Goal: Complete application form: Complete application form

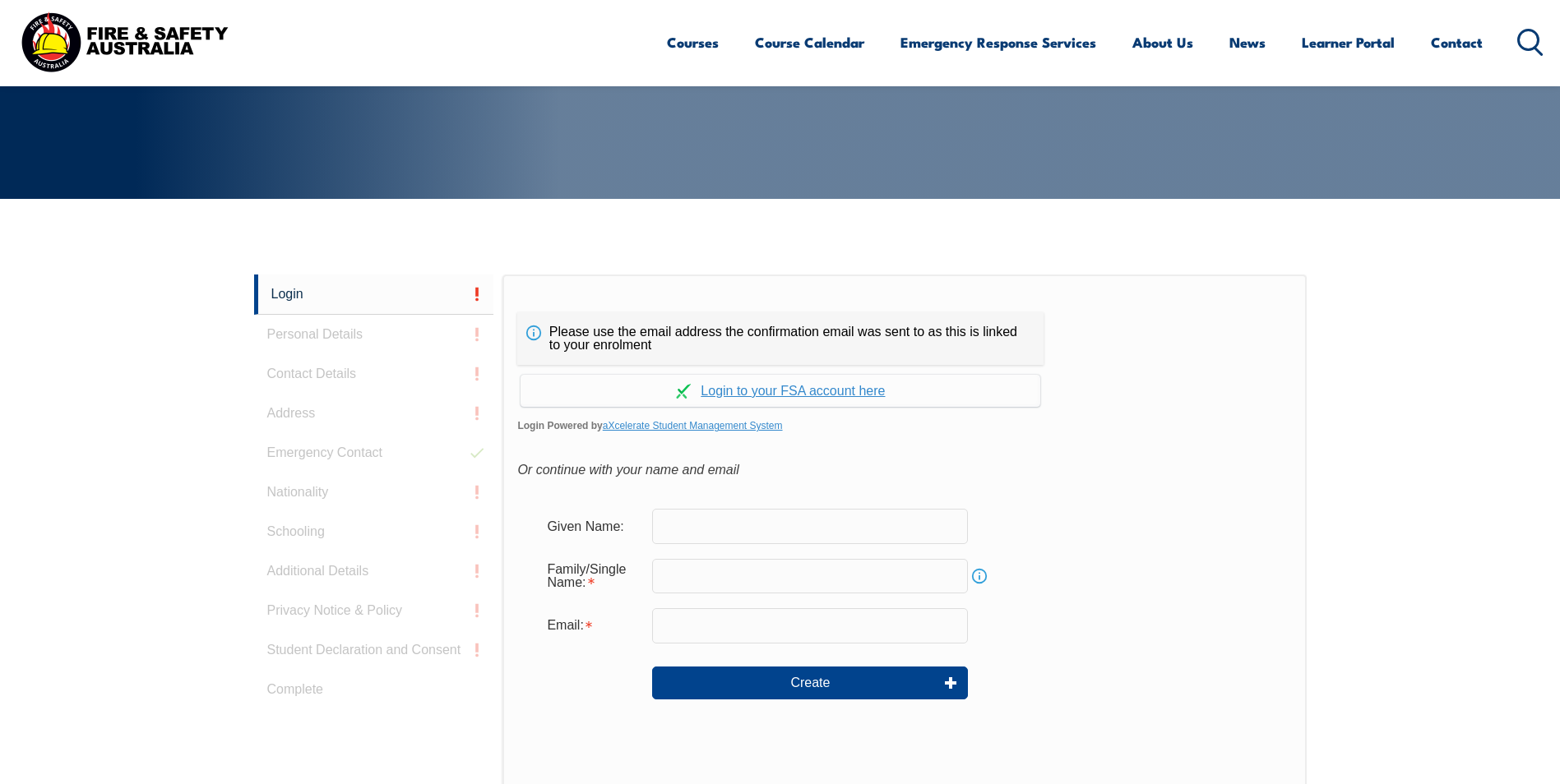
scroll to position [438, 0]
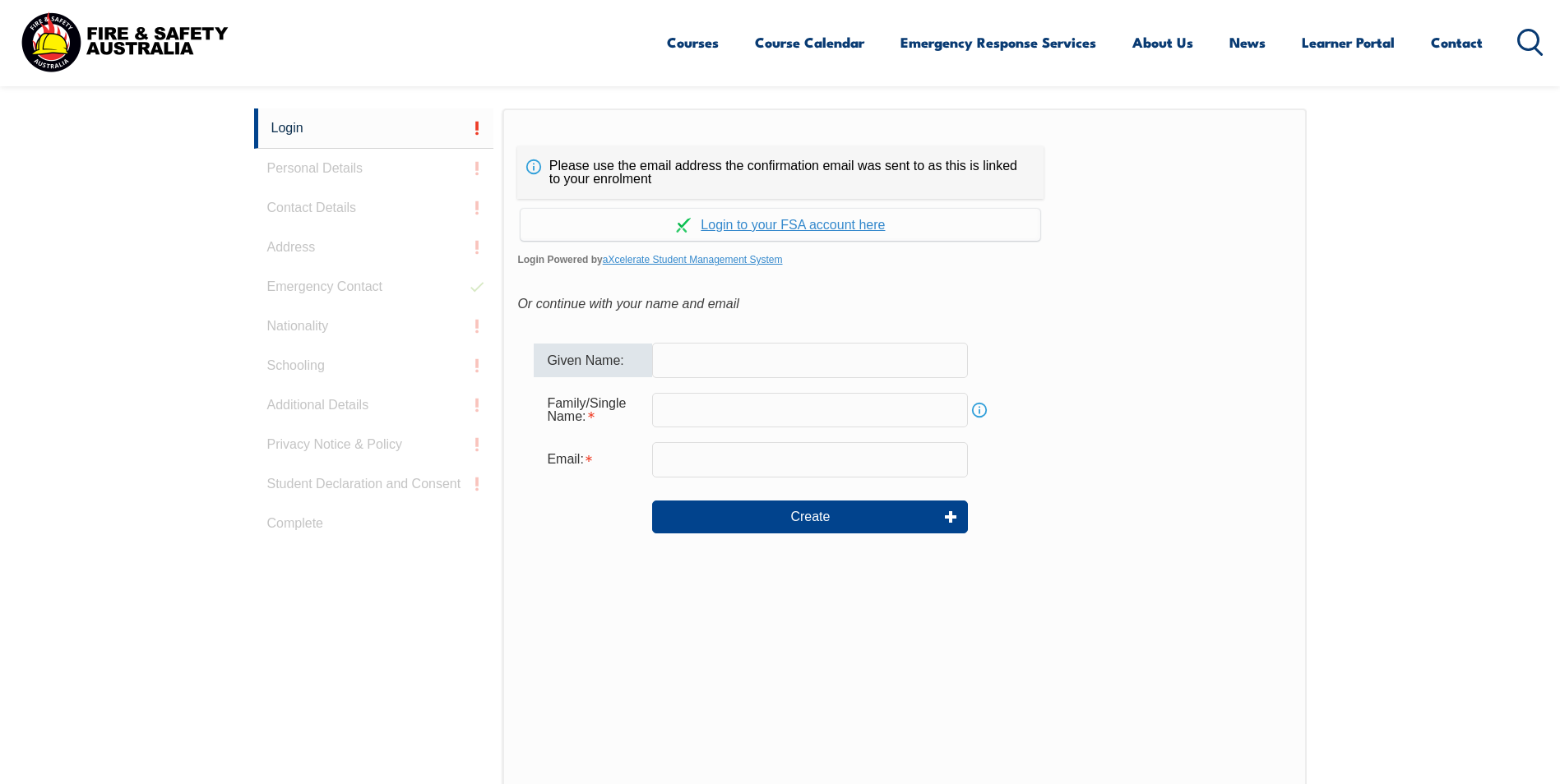
click at [736, 360] on input "text" at bounding box center [811, 360] width 316 height 35
type input "Scott"
type input "scott.brownlie@rocke.com.au"
click at [671, 411] on input "text" at bounding box center [811, 410] width 316 height 35
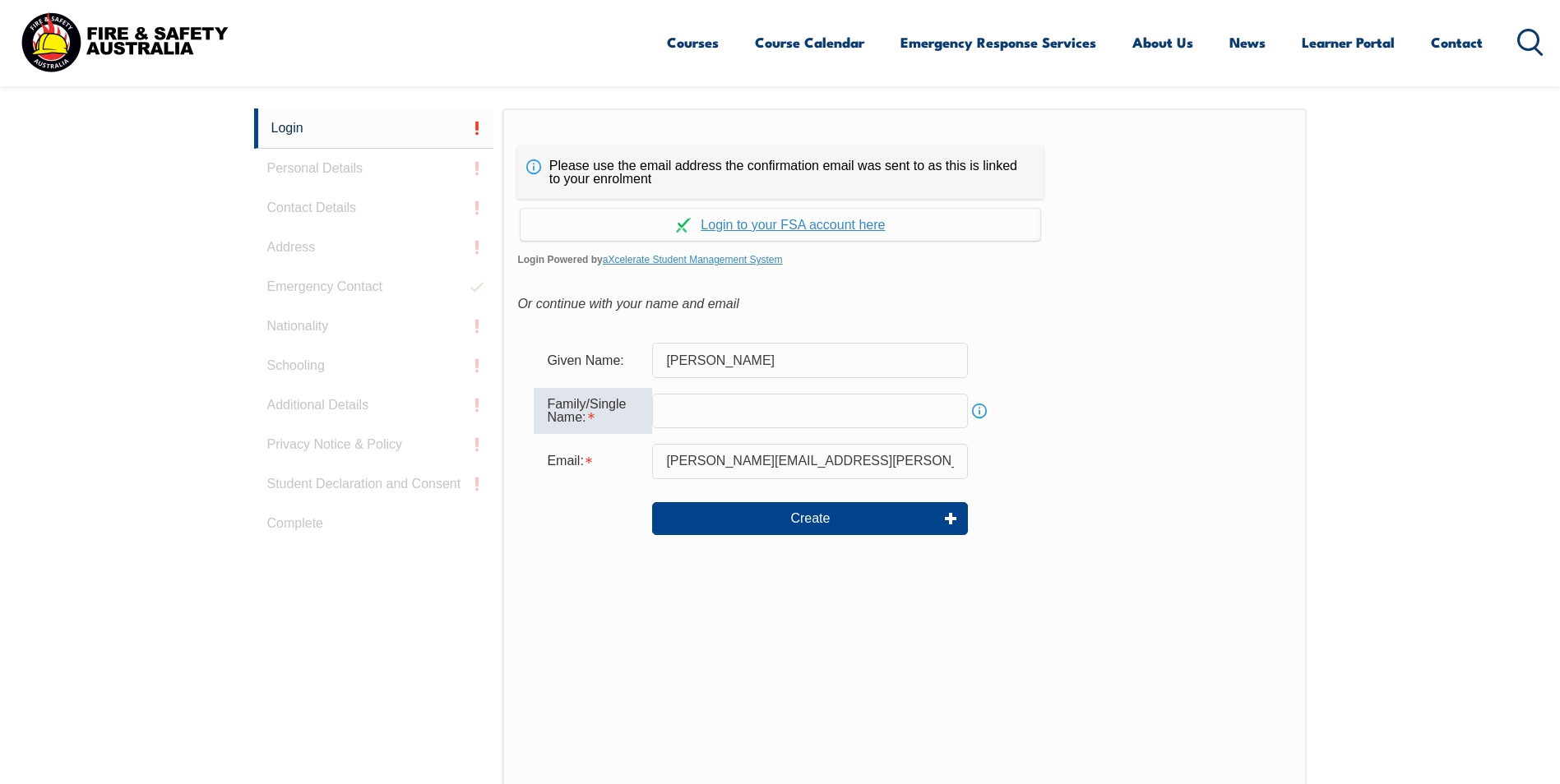
type input "Brownlie"
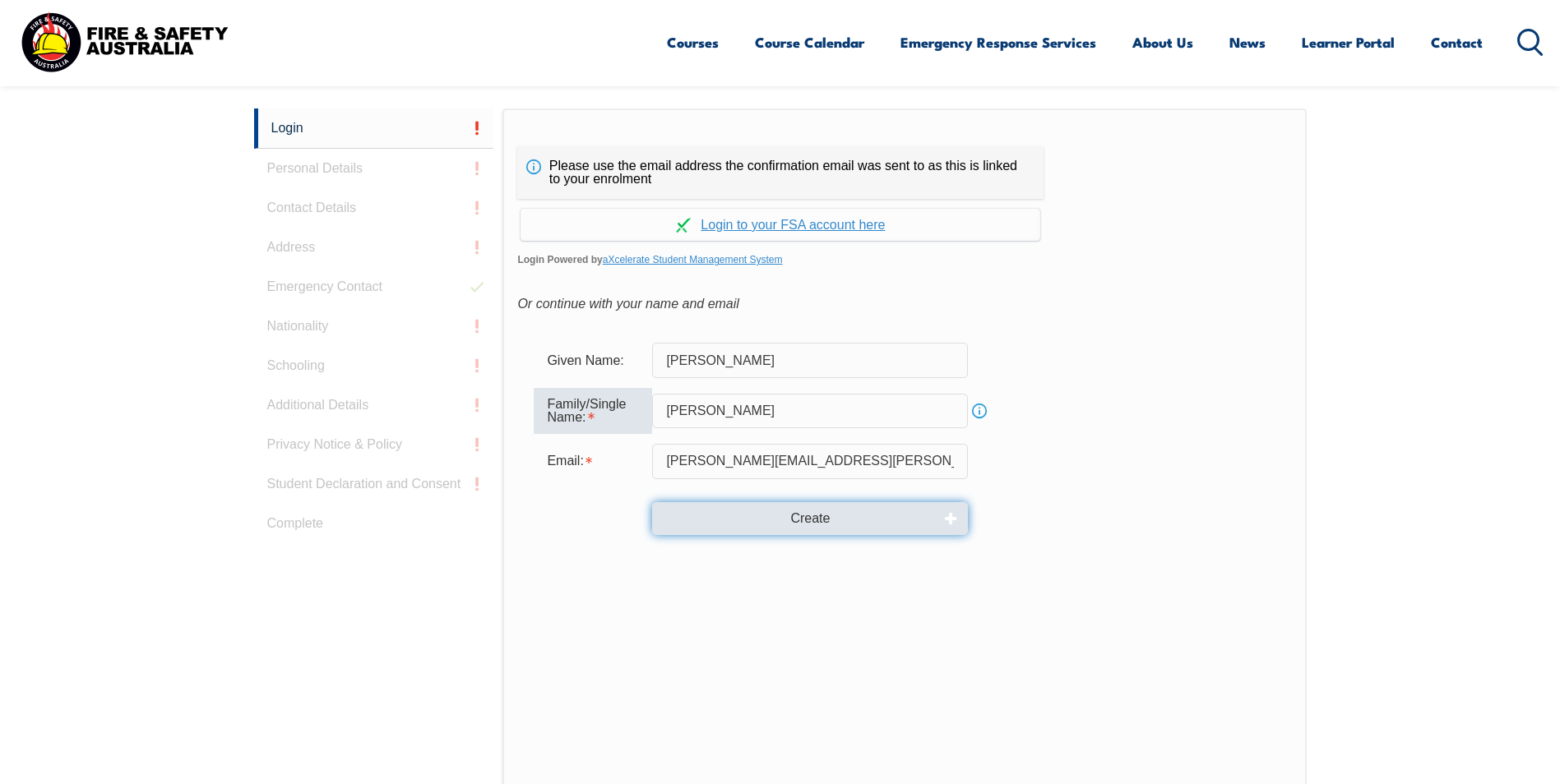
click at [777, 513] on button "Create" at bounding box center [811, 518] width 316 height 33
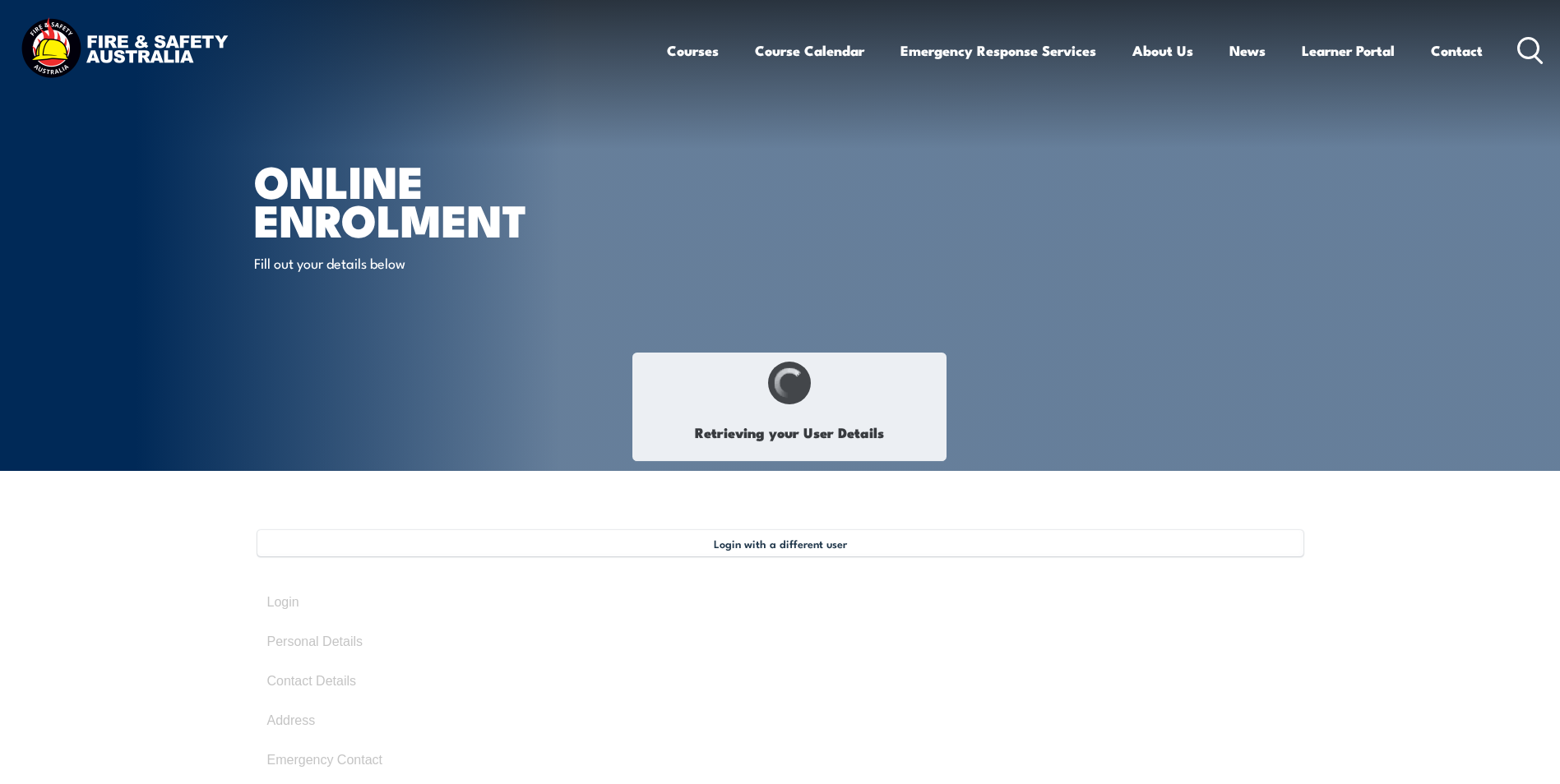
select select "Mr"
type input "Scott"
type input "Brownlie"
type input "November 27, 1984"
type input "T3YP3LXAUG"
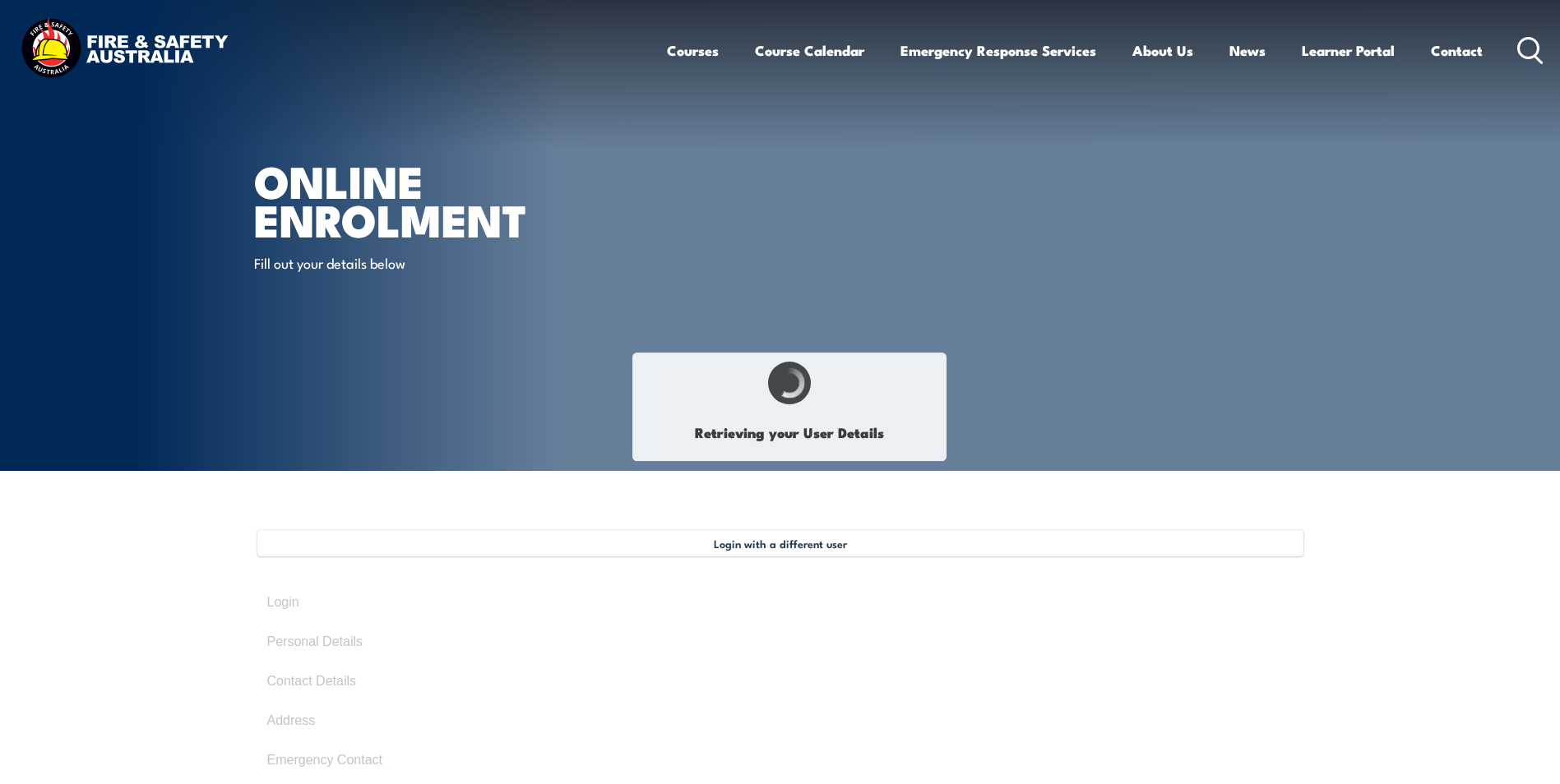
select select "M"
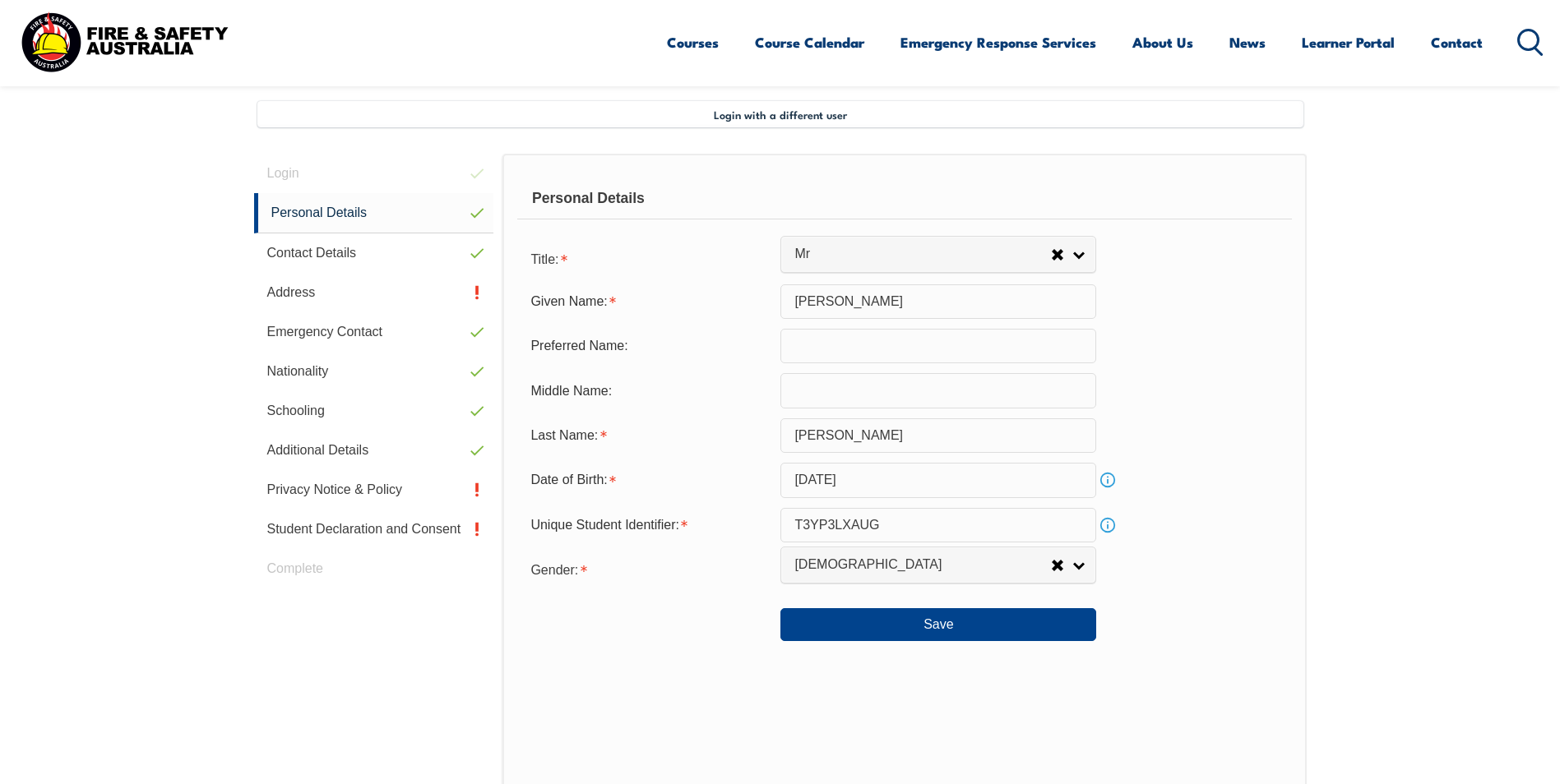
scroll to position [448, 0]
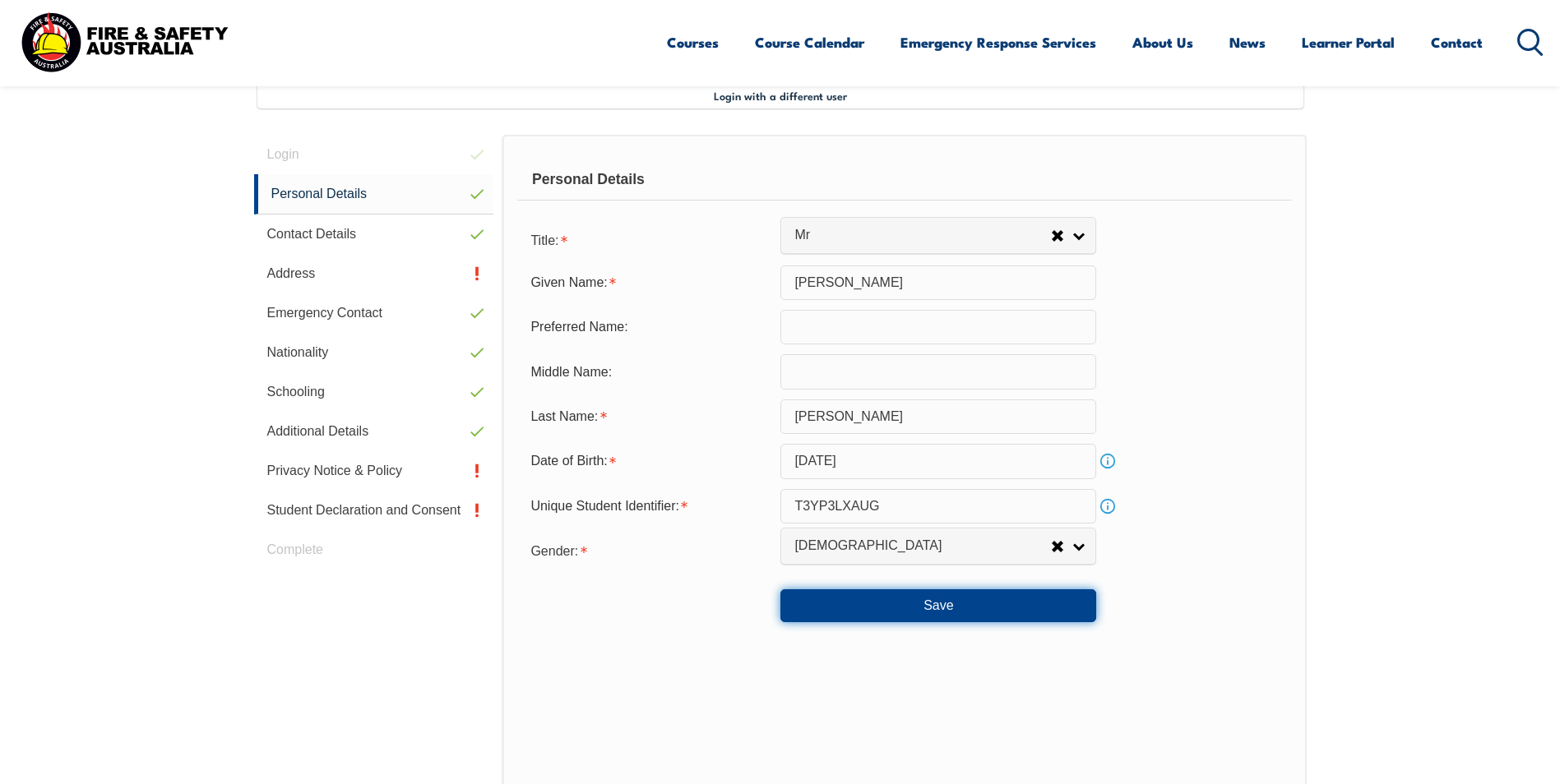
click at [899, 617] on button "Save" at bounding box center [939, 606] width 316 height 33
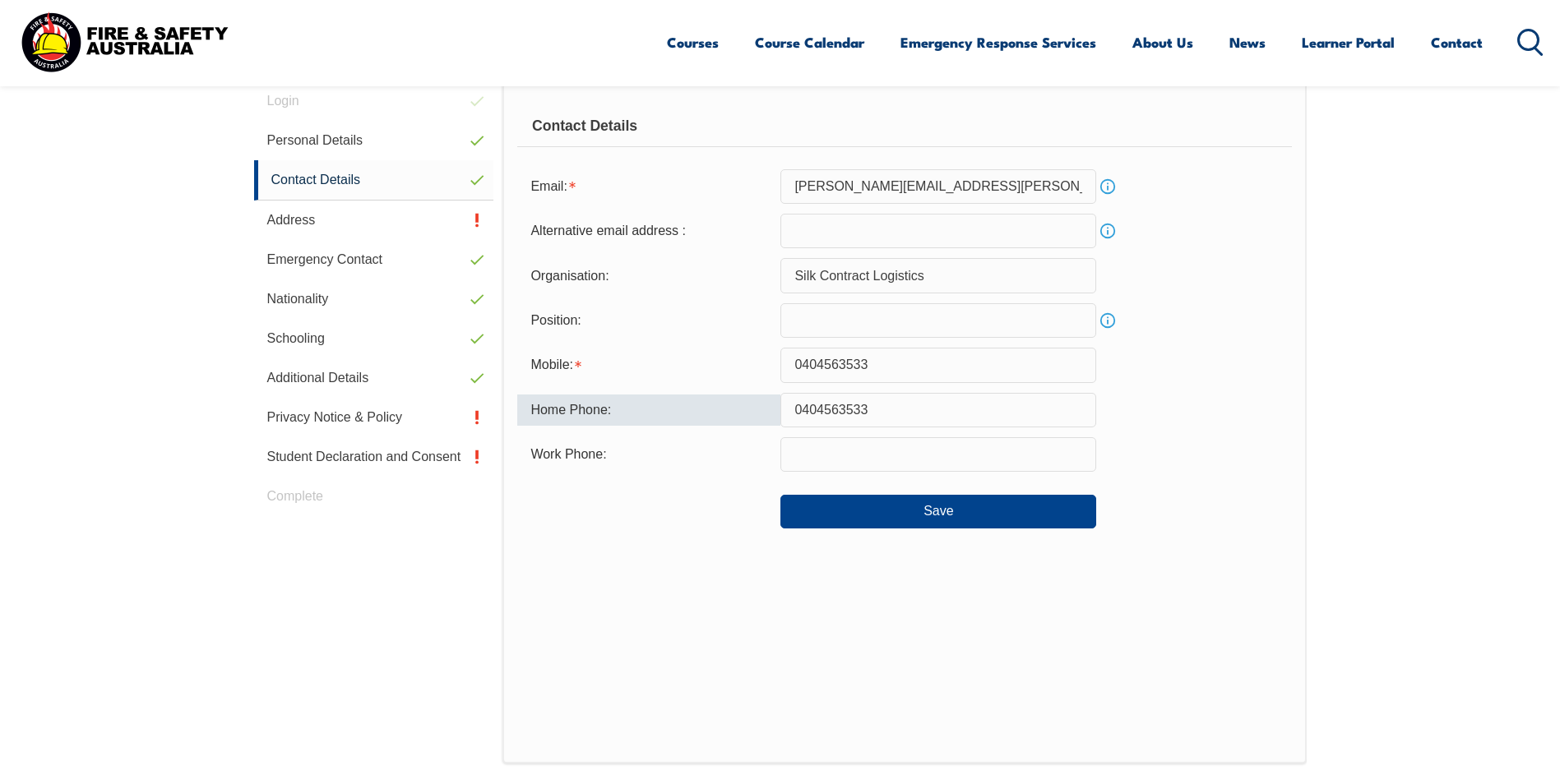
scroll to position [530, 0]
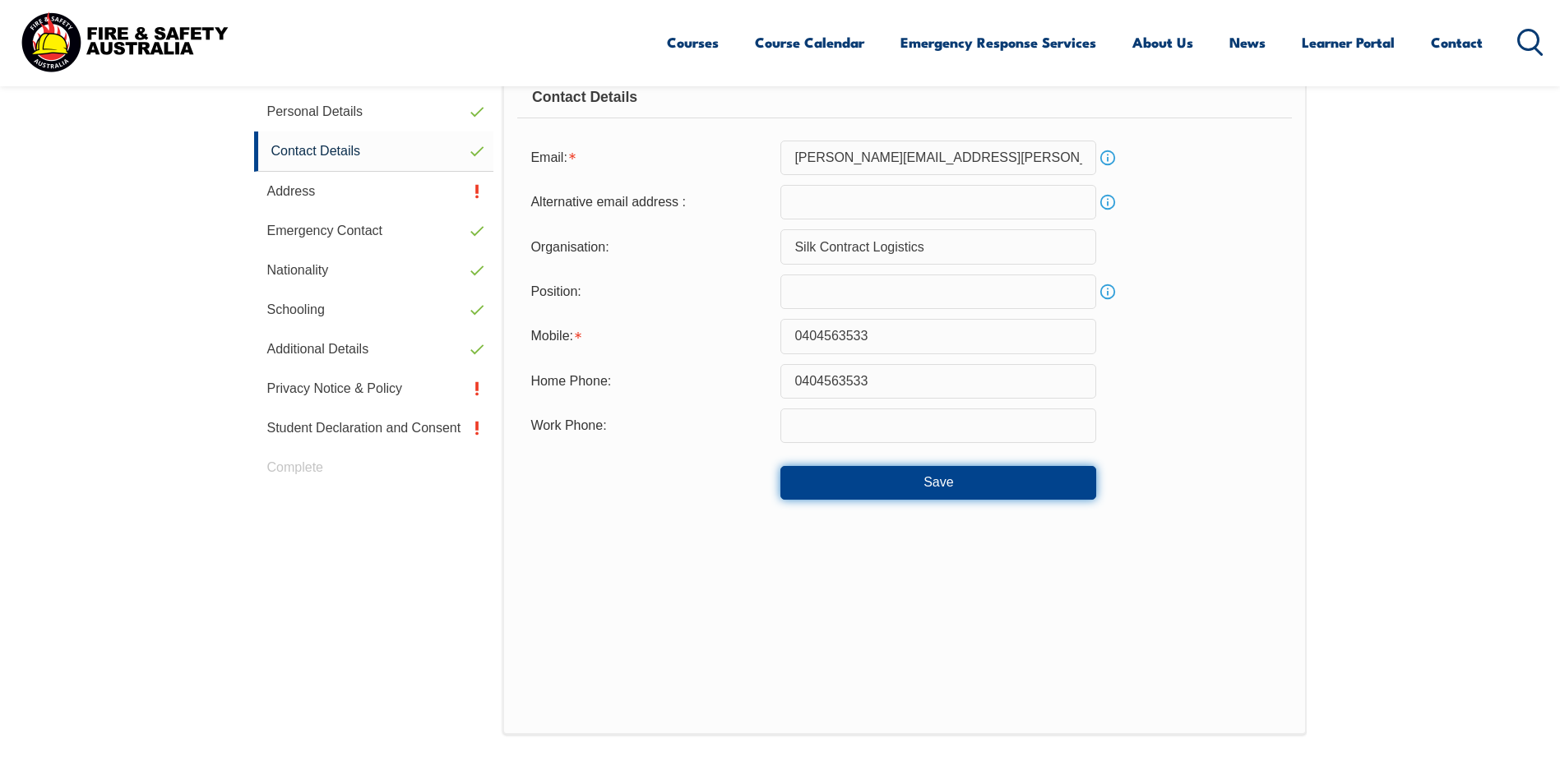
click at [878, 479] on button "Save" at bounding box center [939, 482] width 316 height 33
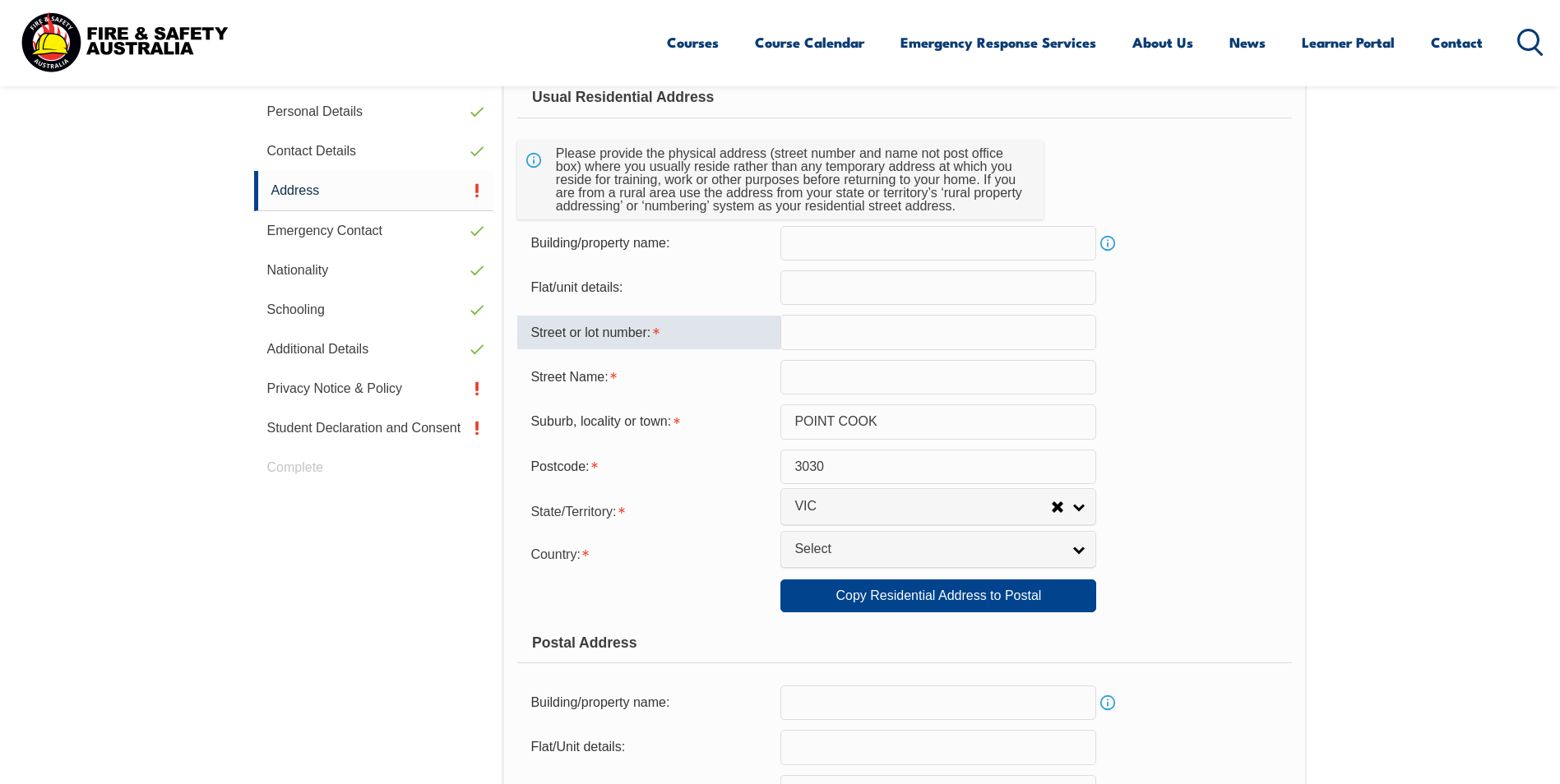
click at [820, 340] on input "text" at bounding box center [939, 332] width 316 height 35
click at [977, 340] on input "63 Seagrass Cre" at bounding box center [939, 332] width 316 height 35
drag, startPoint x: 907, startPoint y: 331, endPoint x: 770, endPoint y: 331, distance: 137.0
click at [770, 331] on div "Street or lot number: 63 Seagrass Cr" at bounding box center [904, 332] width 774 height 35
type input "63"
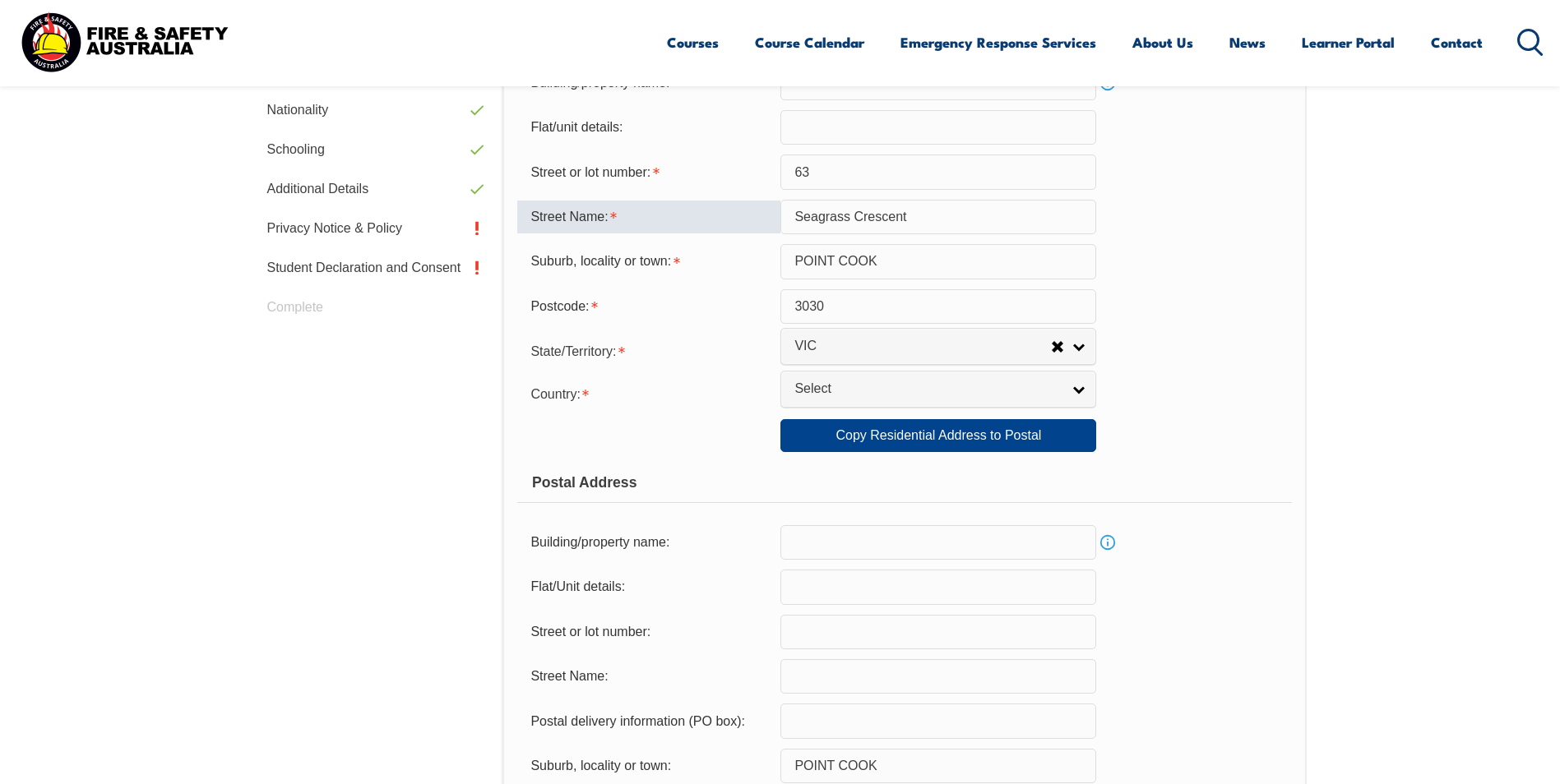
scroll to position [695, 0]
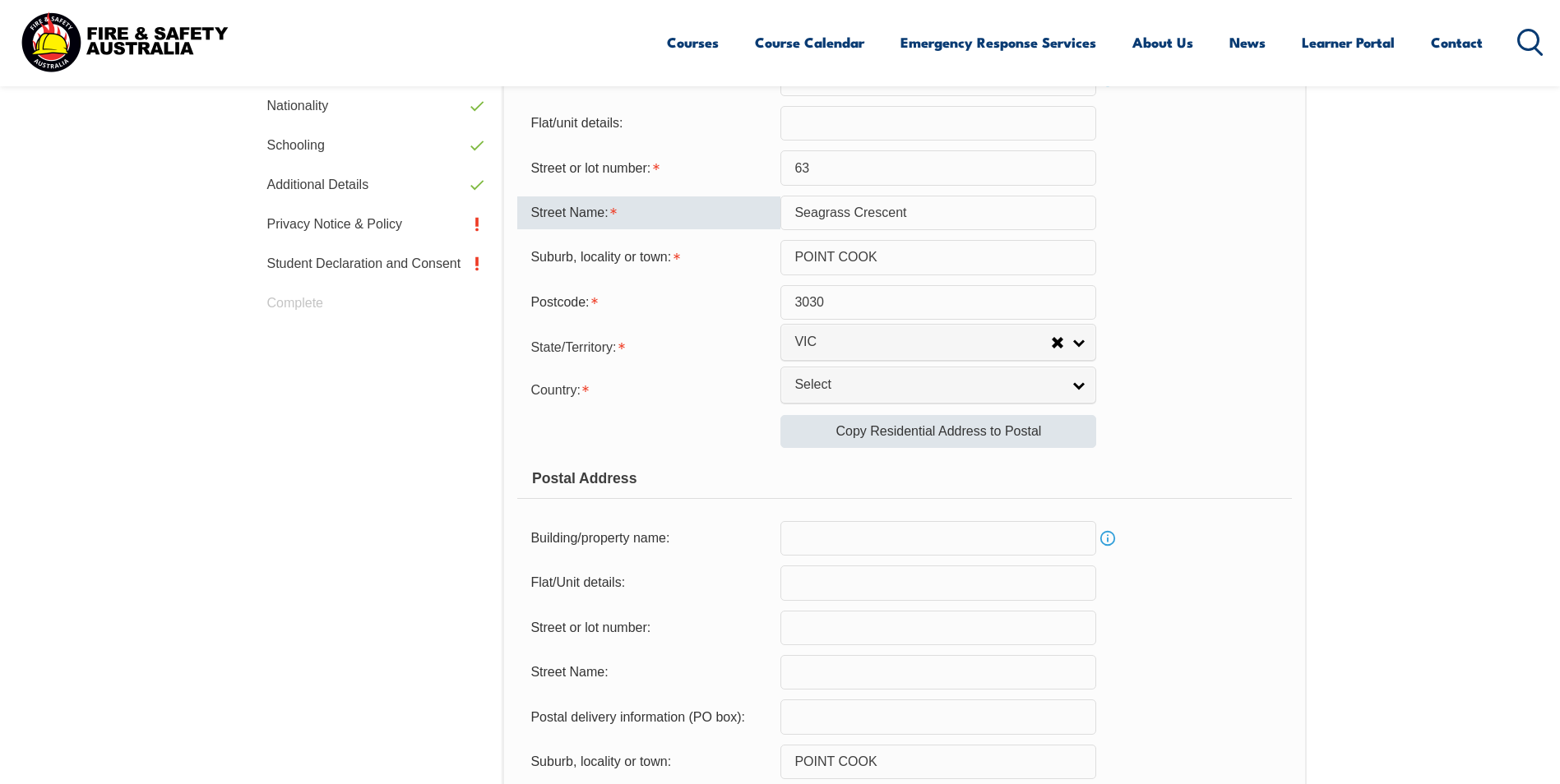
type input "Seagrass Crescent"
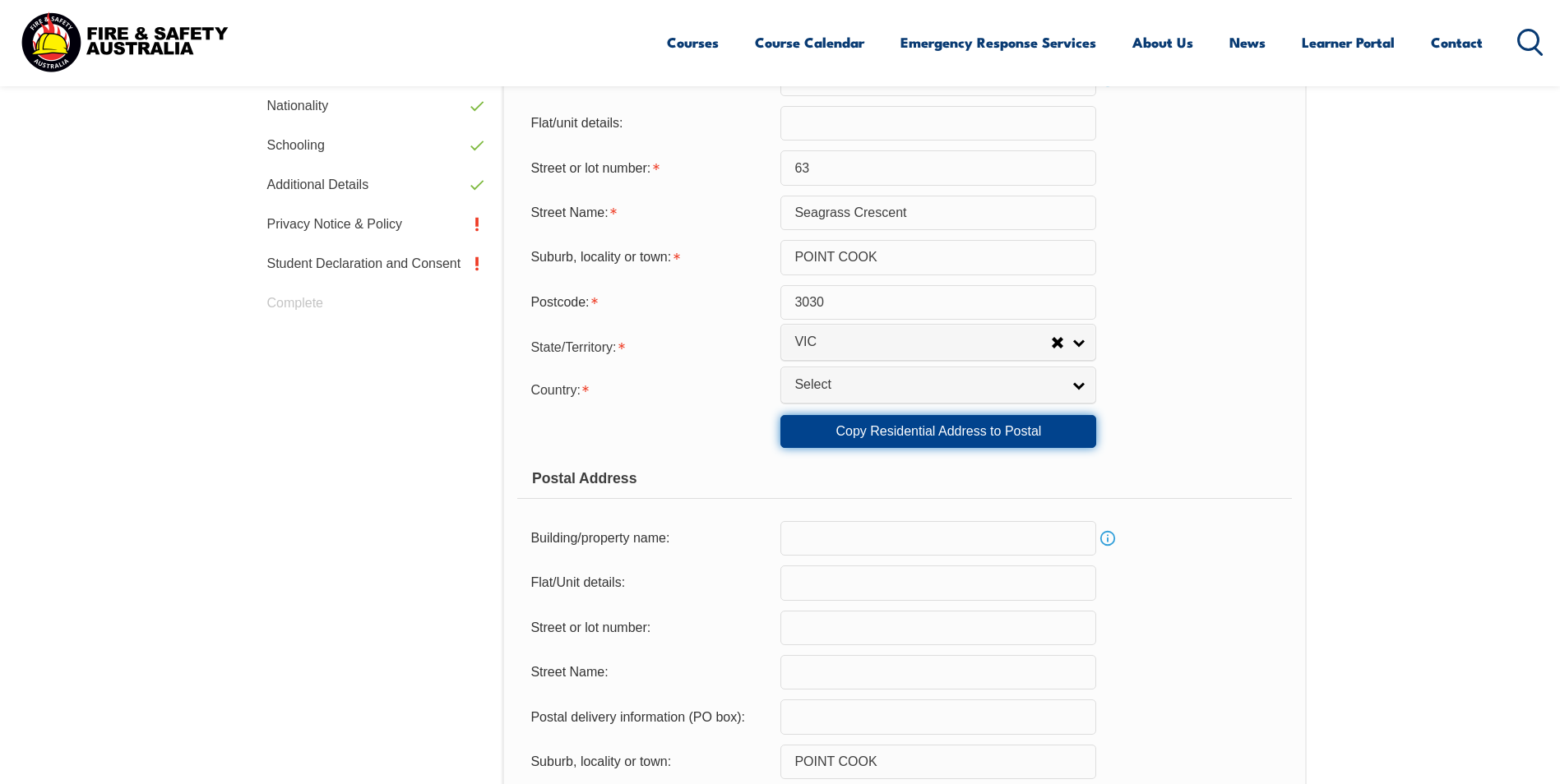
click at [815, 428] on link "Copy Residential Address to Postal" at bounding box center [939, 431] width 316 height 33
type input "63"
type input "Seagrass Crescent"
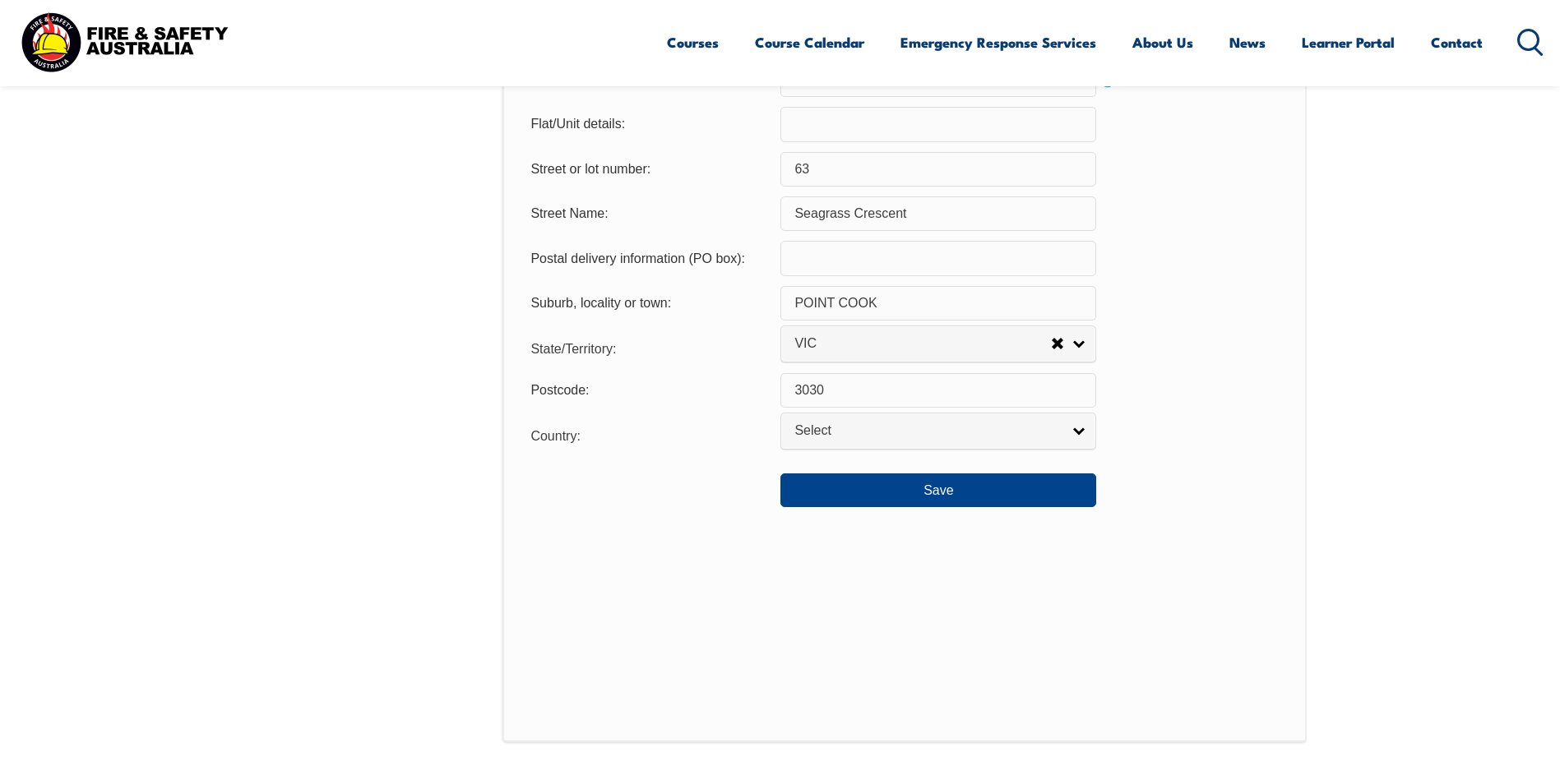
scroll to position [1188, 0]
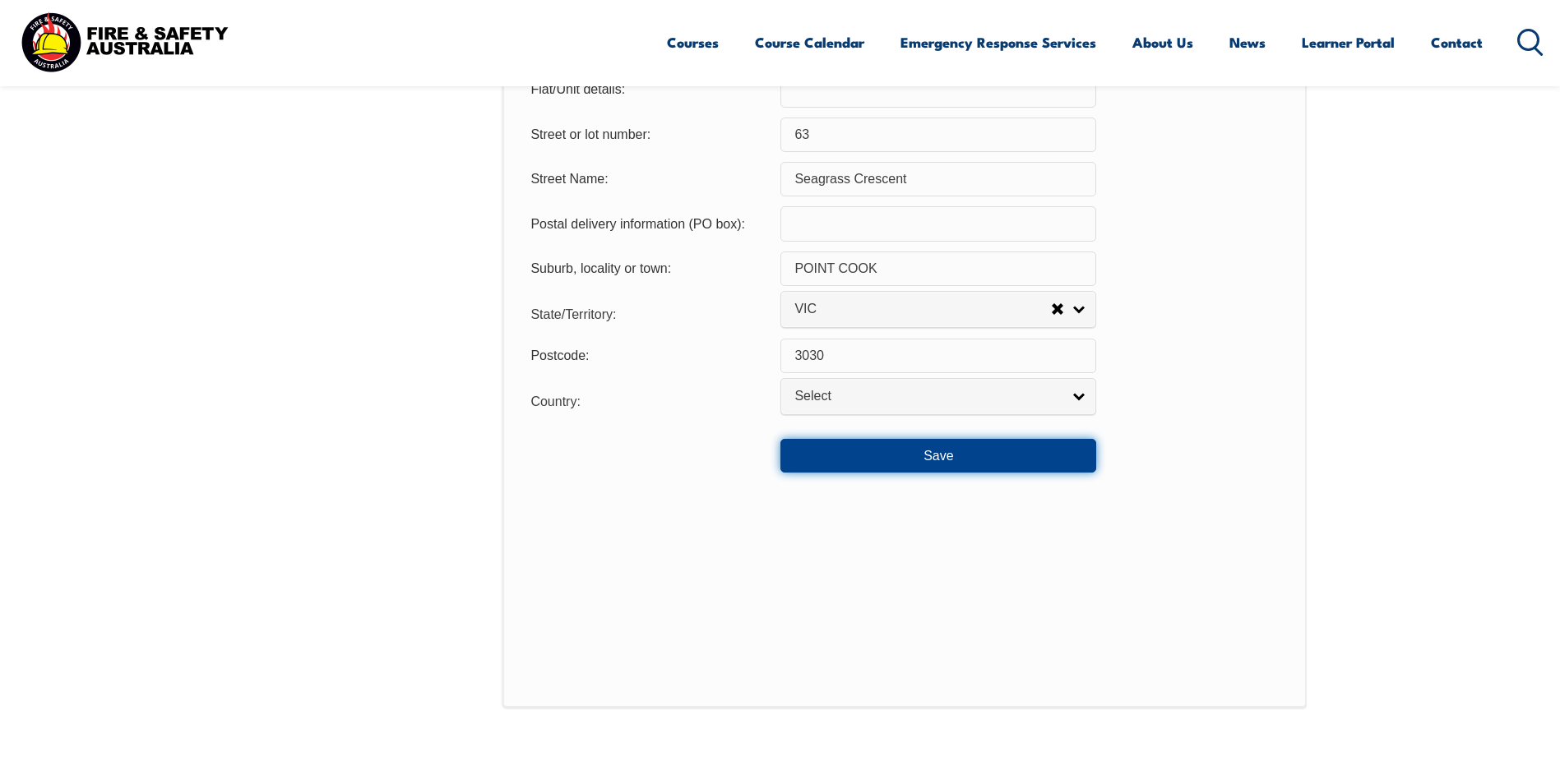
click at [845, 454] on button "Save" at bounding box center [939, 455] width 316 height 33
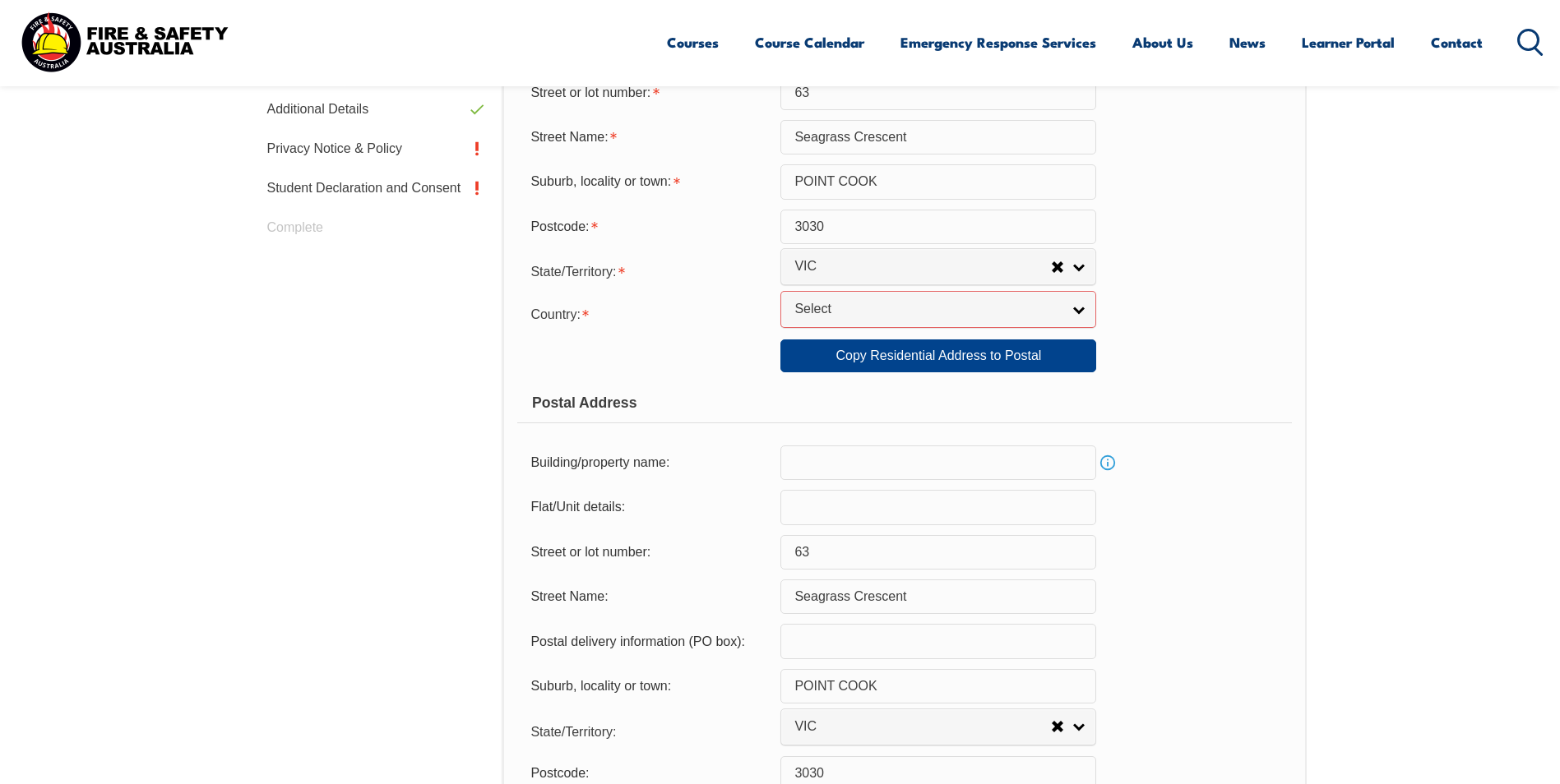
scroll to position [730, 0]
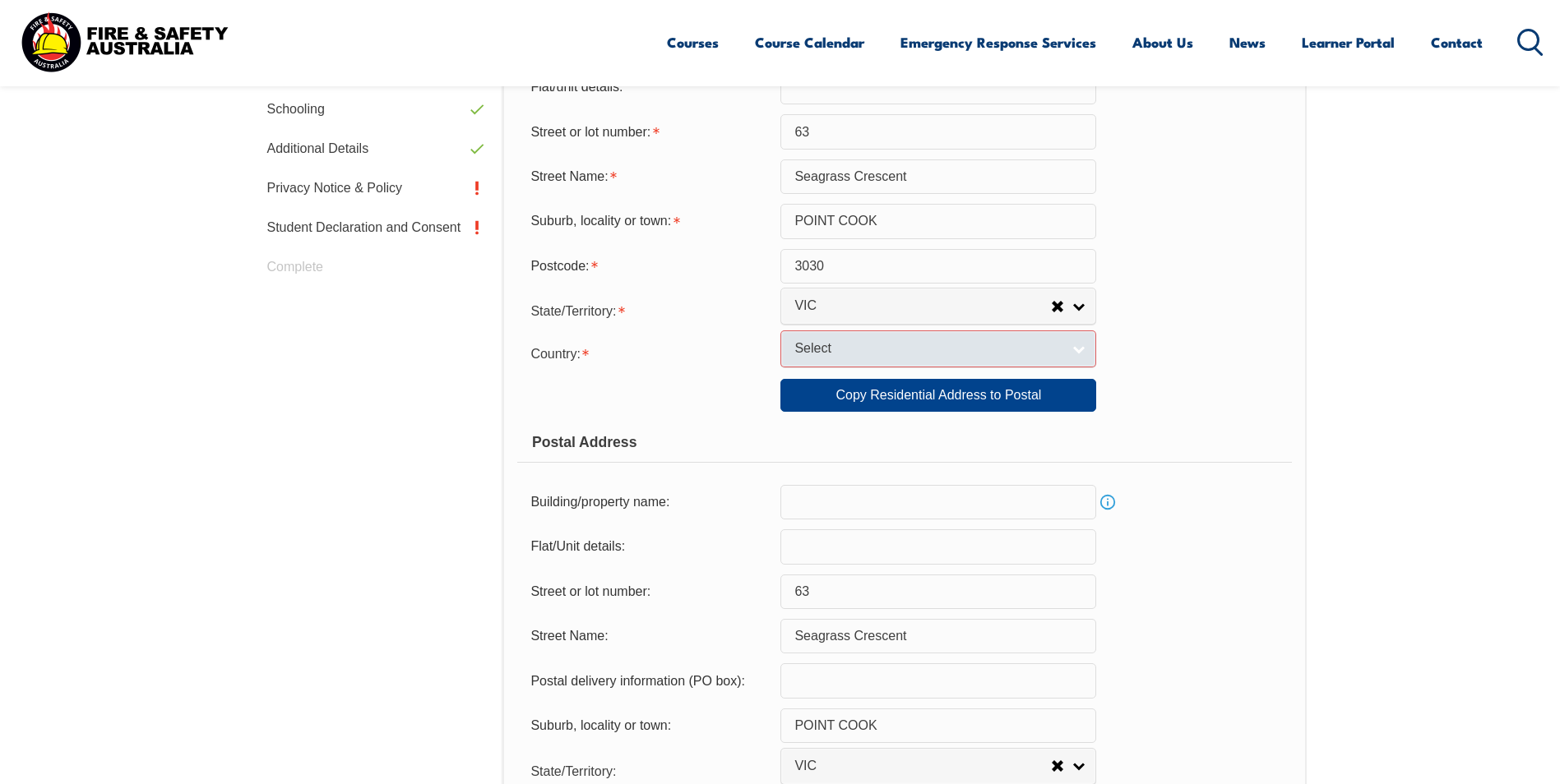
click at [810, 353] on span "Select" at bounding box center [928, 349] width 267 height 17
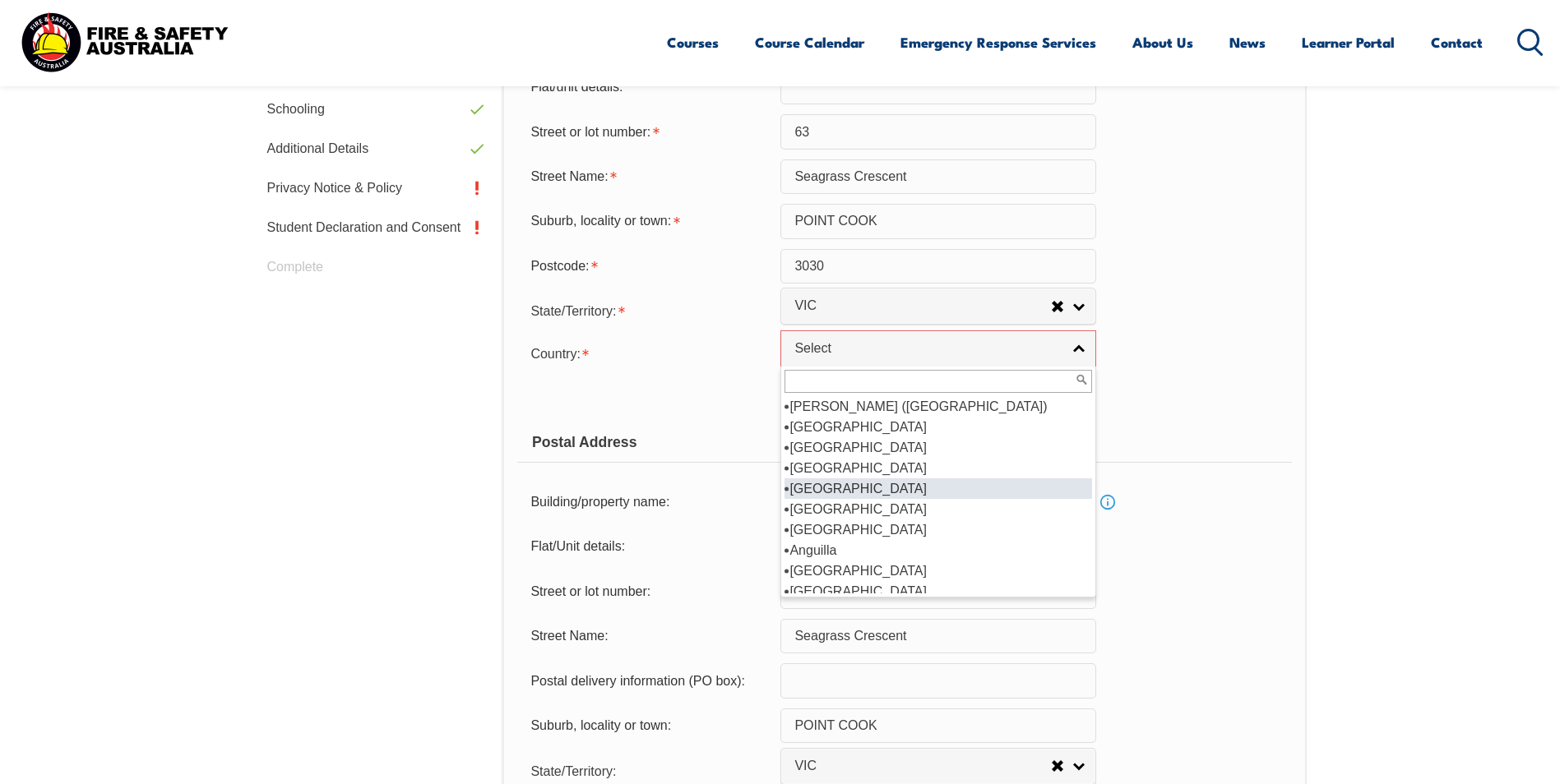
scroll to position [165, 0]
click at [832, 511] on li "Australia" at bounding box center [938, 510] width 308 height 20
select select "1101"
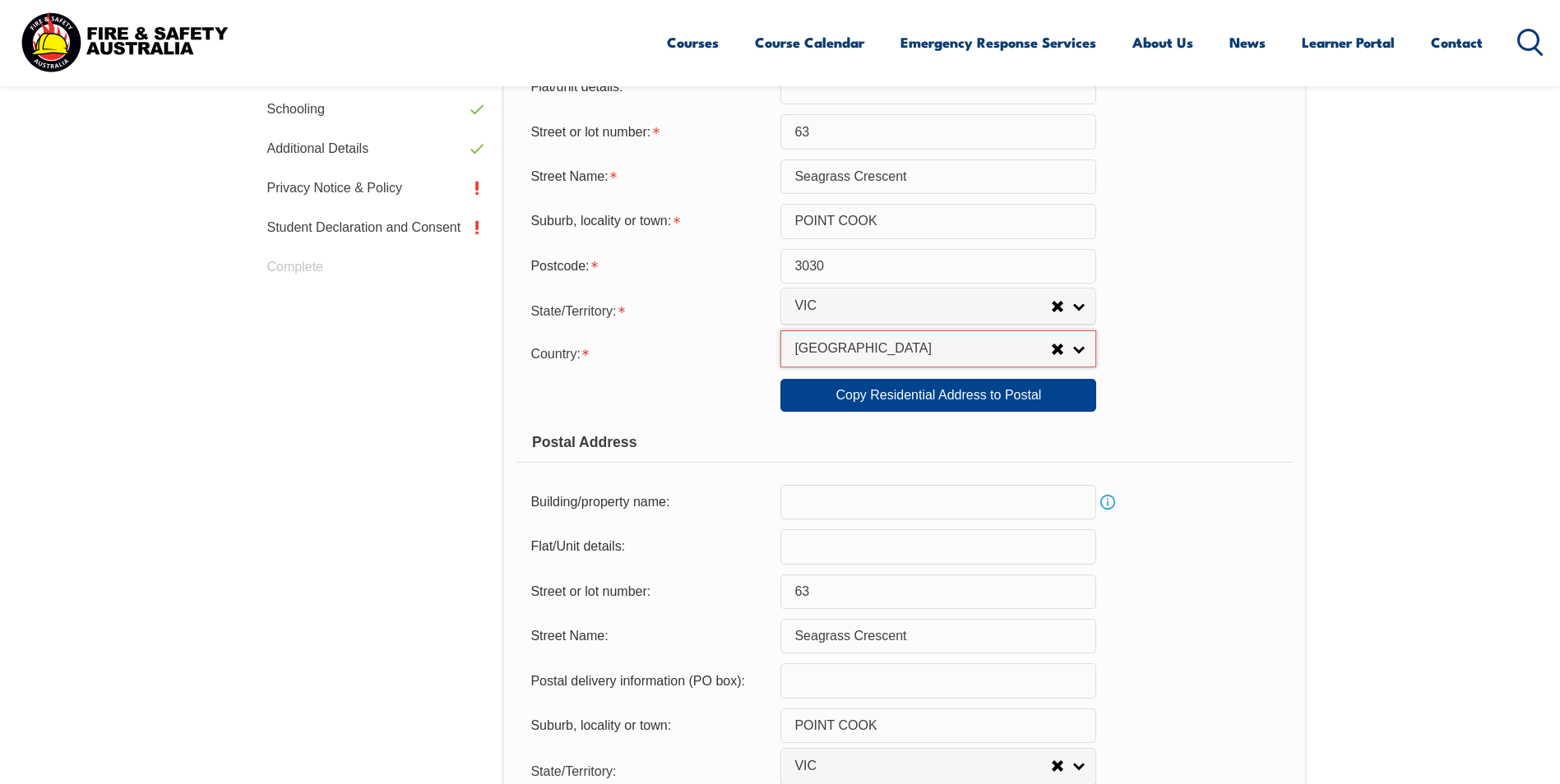
click at [715, 434] on div "Postal Address" at bounding box center [904, 443] width 774 height 41
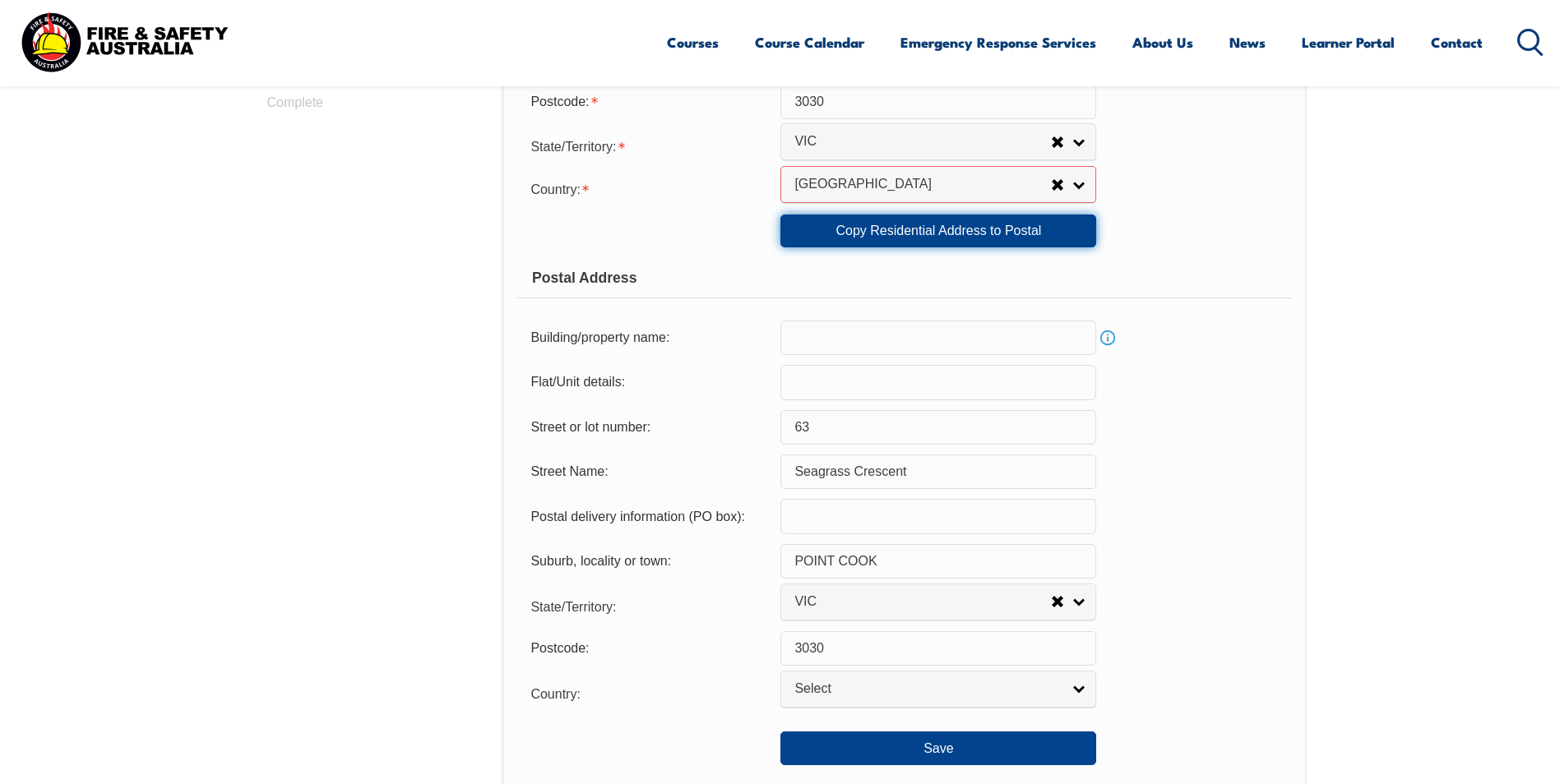
click at [845, 234] on link "Copy Residential Address to Postal" at bounding box center [939, 231] width 316 height 33
select select "1101"
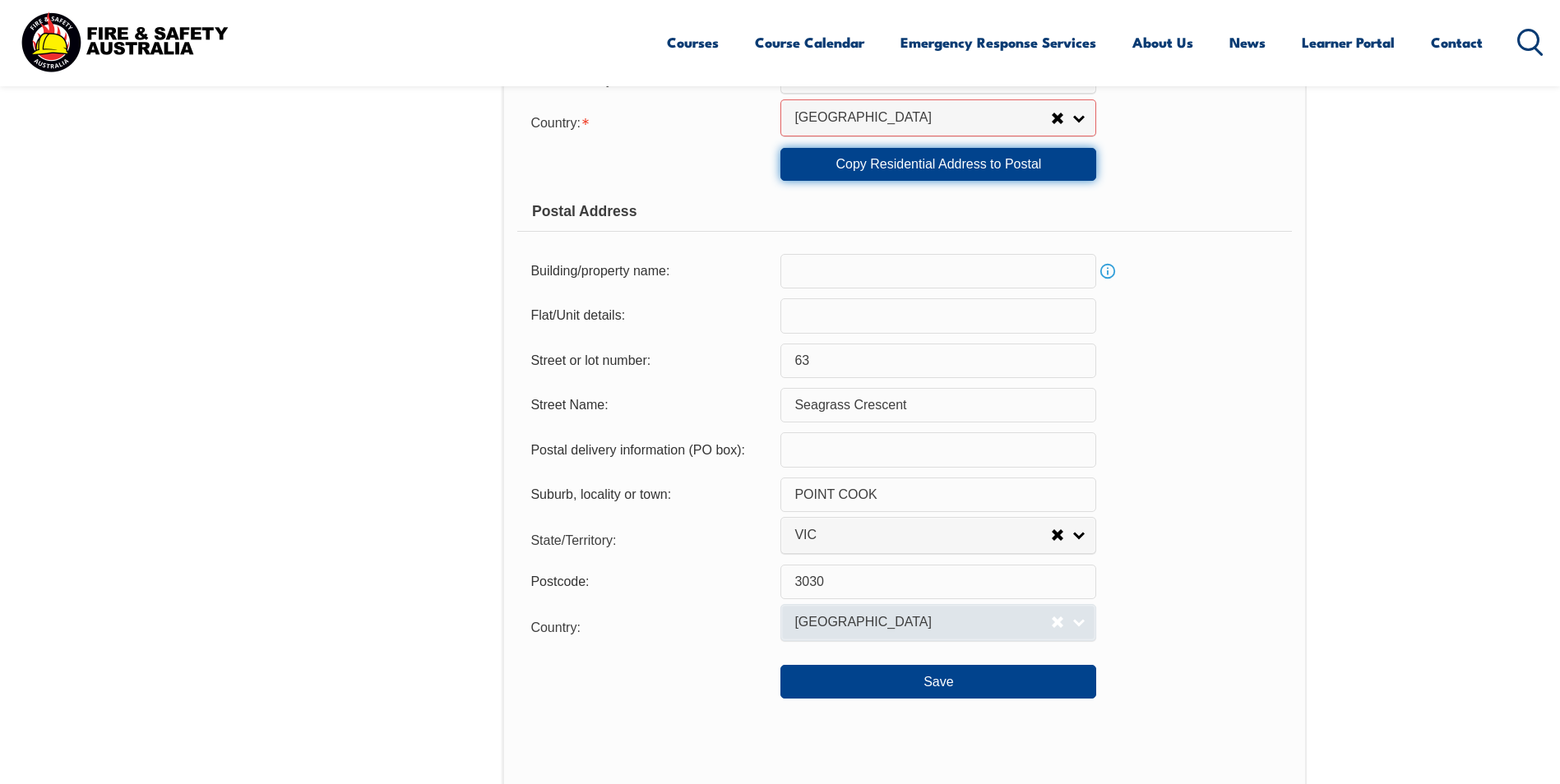
scroll to position [1142, 0]
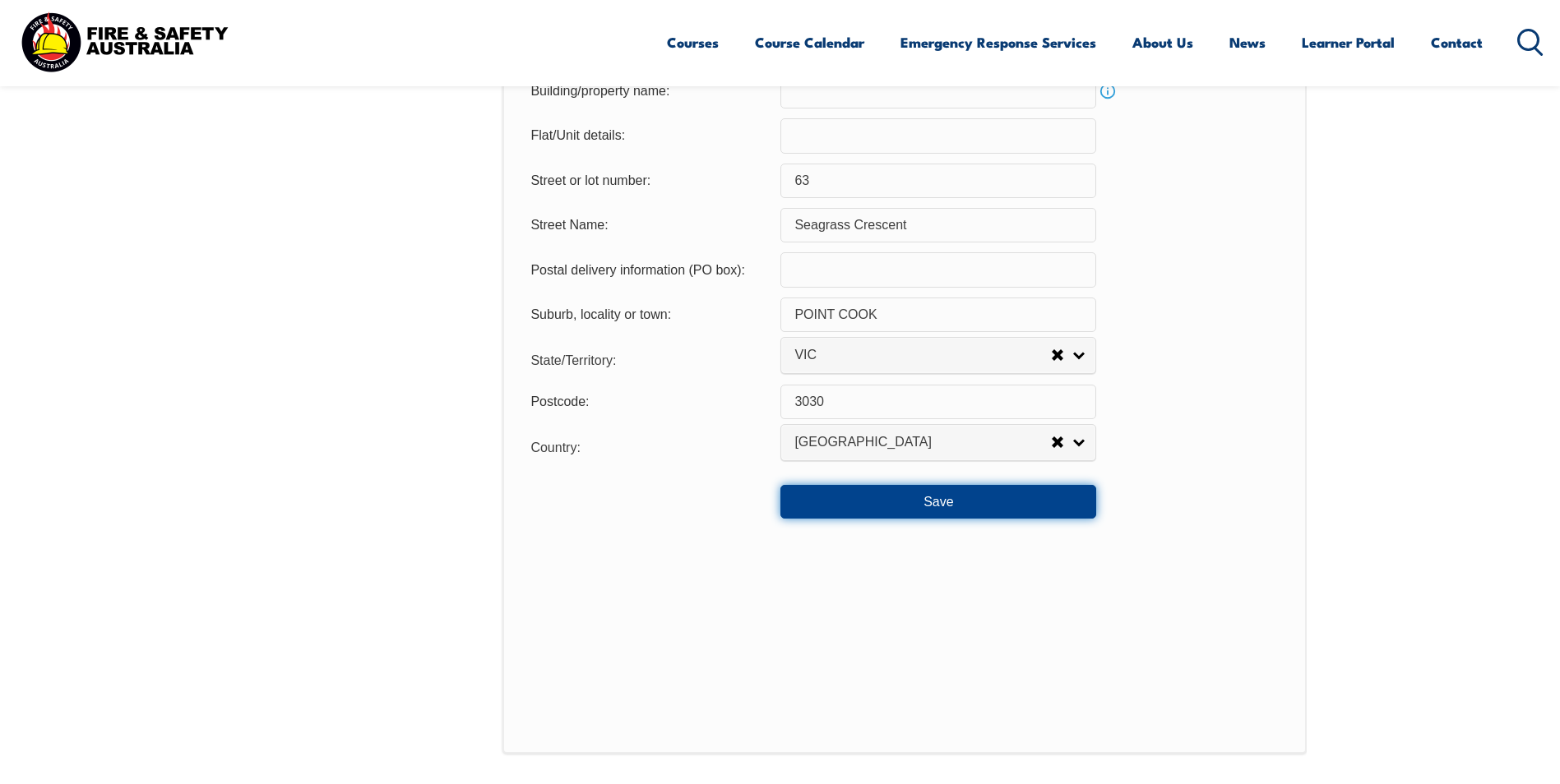
click at [843, 498] on button "Save" at bounding box center [939, 501] width 316 height 33
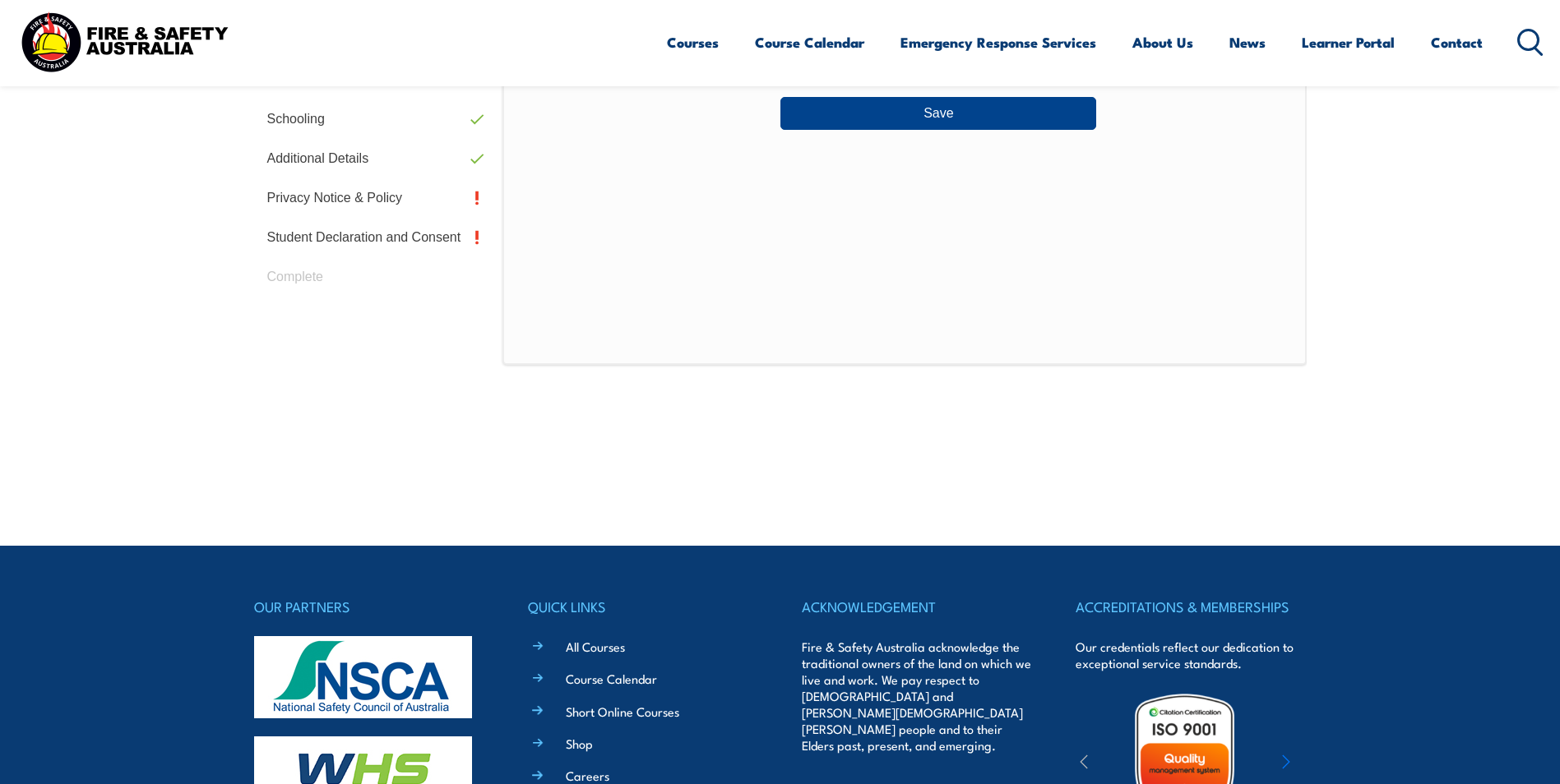
scroll to position [448, 0]
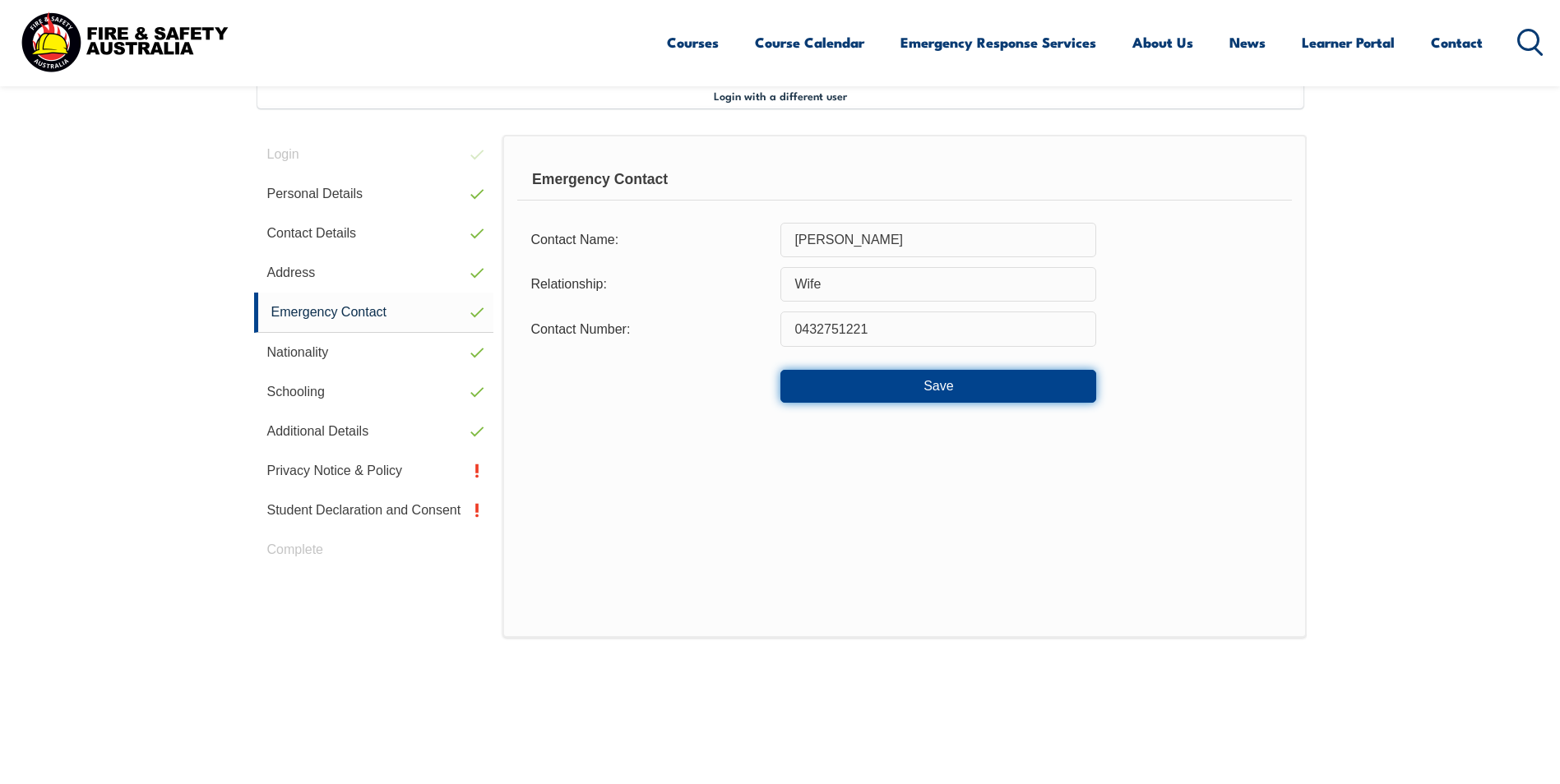
click at [838, 389] on button "Save" at bounding box center [939, 386] width 316 height 33
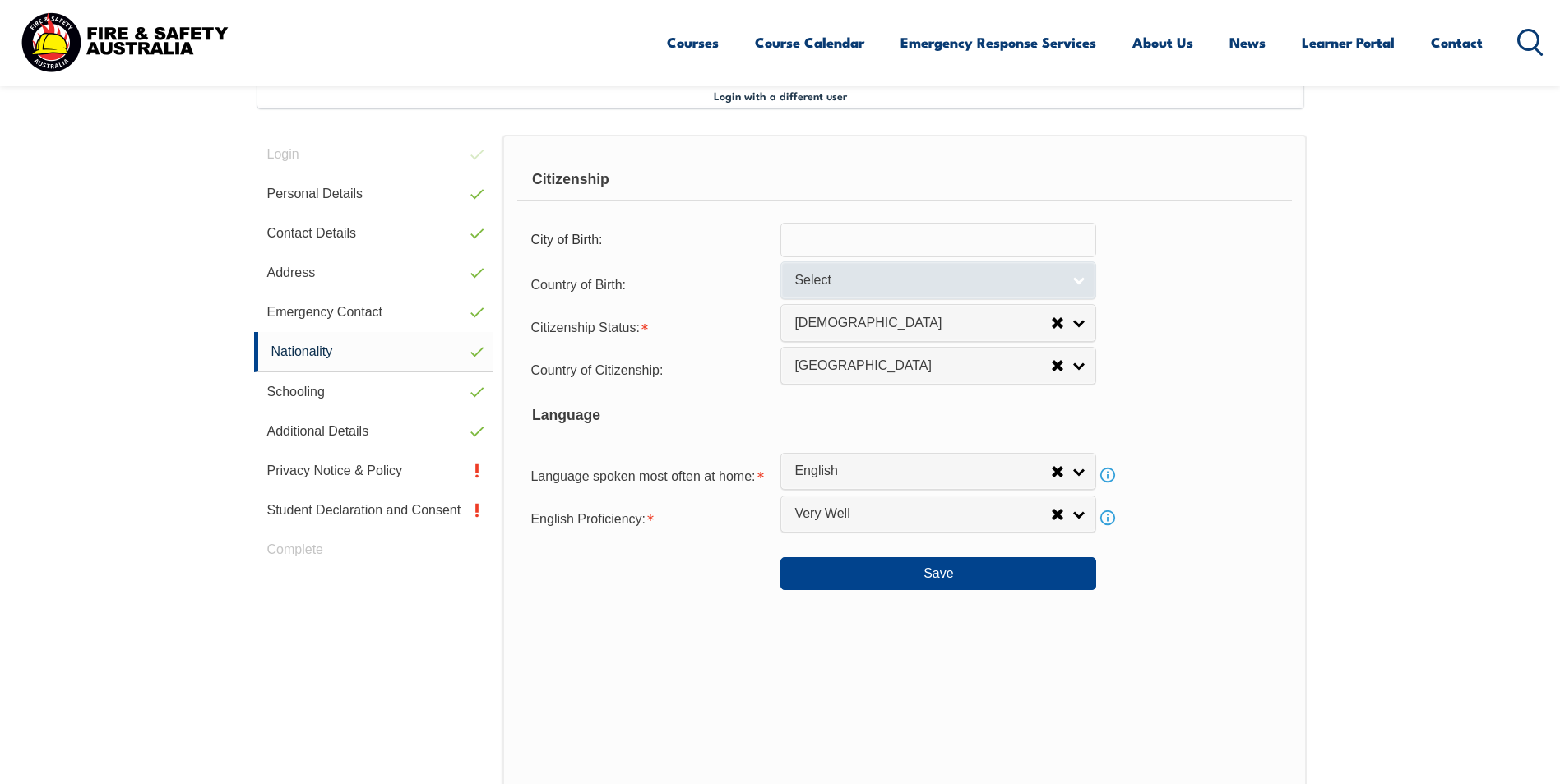
click at [873, 269] on link "Select" at bounding box center [939, 280] width 316 height 37
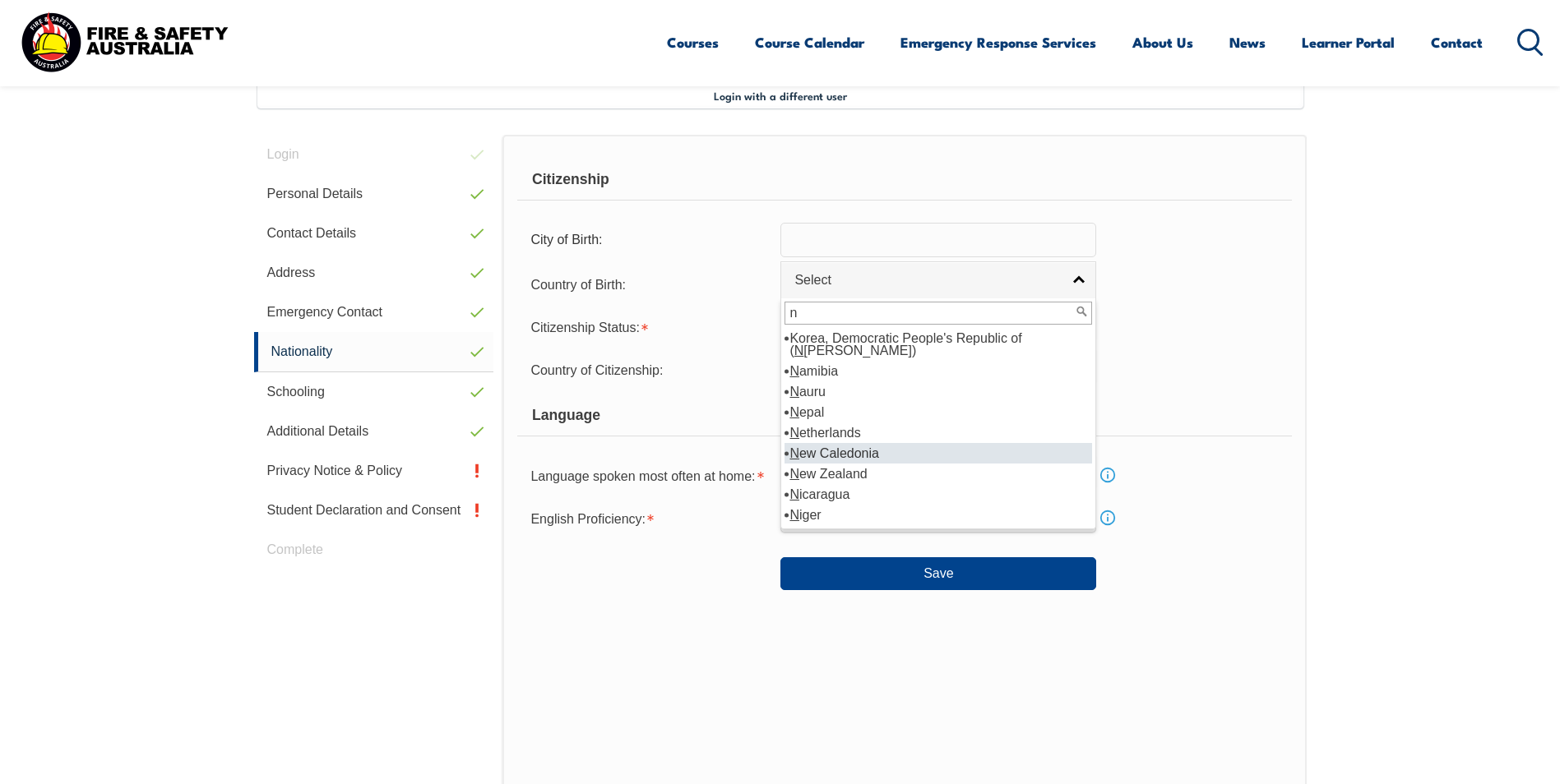
type input "n"
click at [832, 464] on li "N ew Zealand" at bounding box center [938, 474] width 308 height 20
select select "1201"
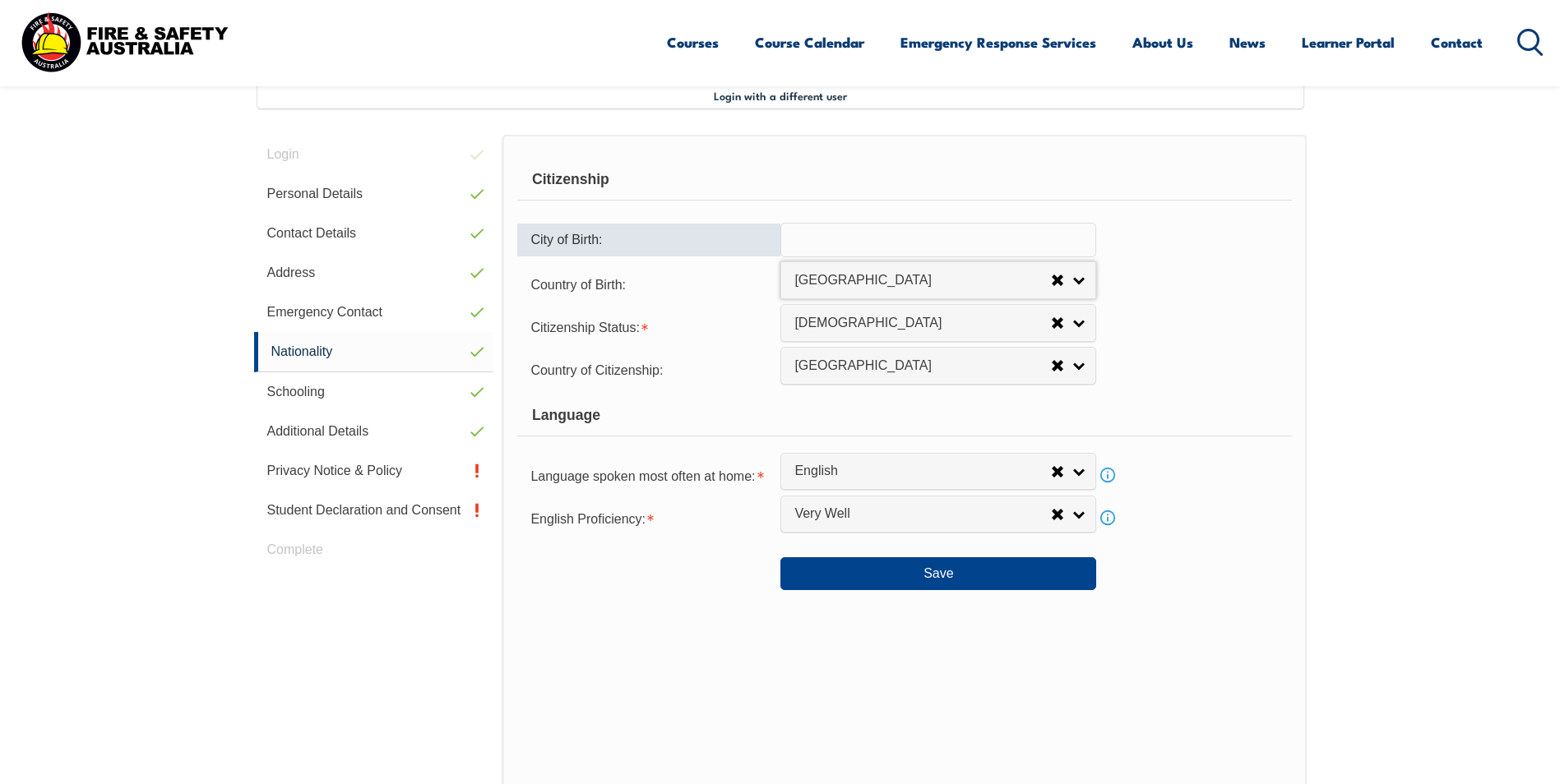
click at [825, 240] on input "text" at bounding box center [939, 240] width 316 height 35
select select
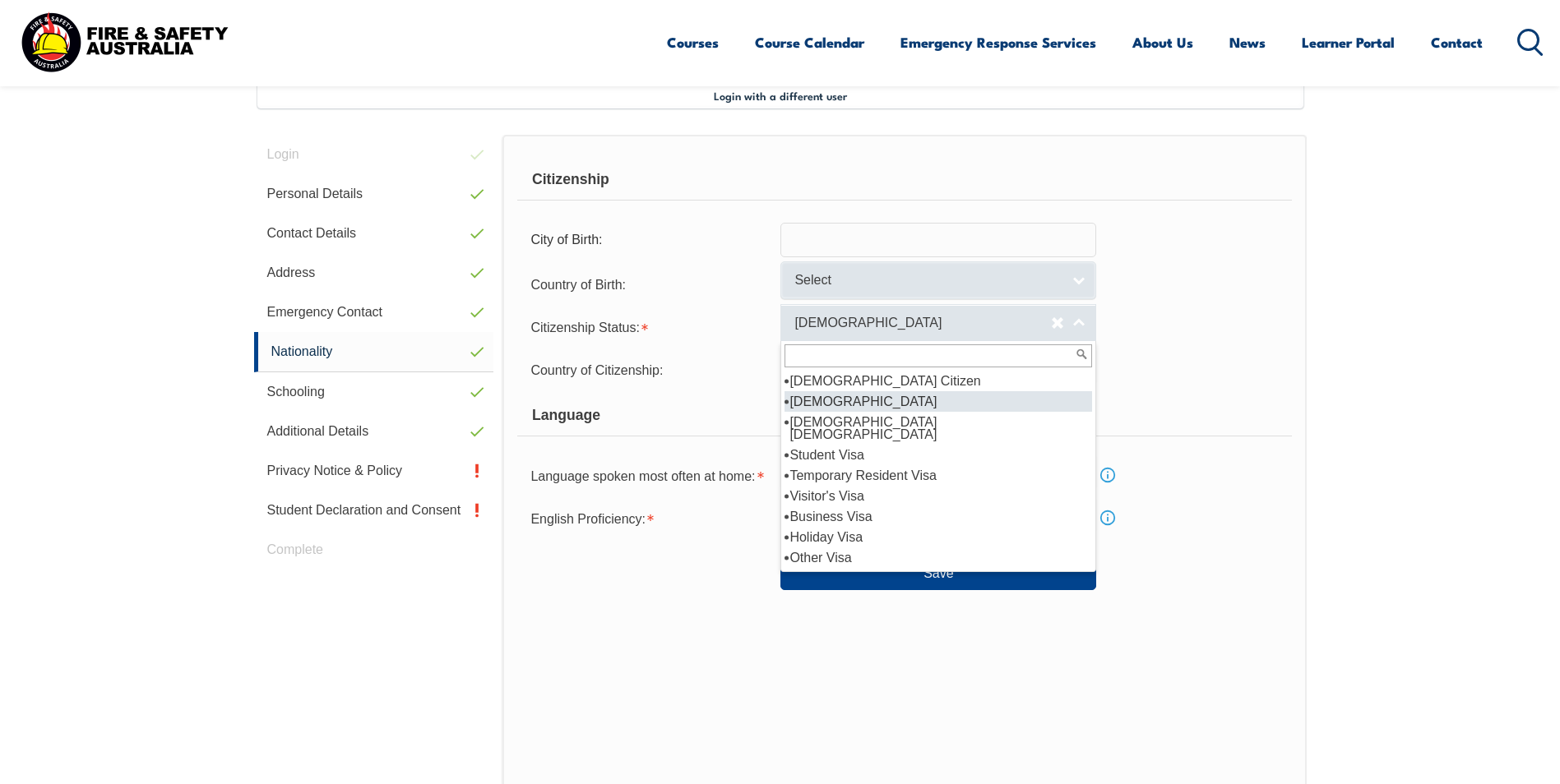
click at [813, 322] on span "New Zealand Citizen" at bounding box center [923, 324] width 257 height 17
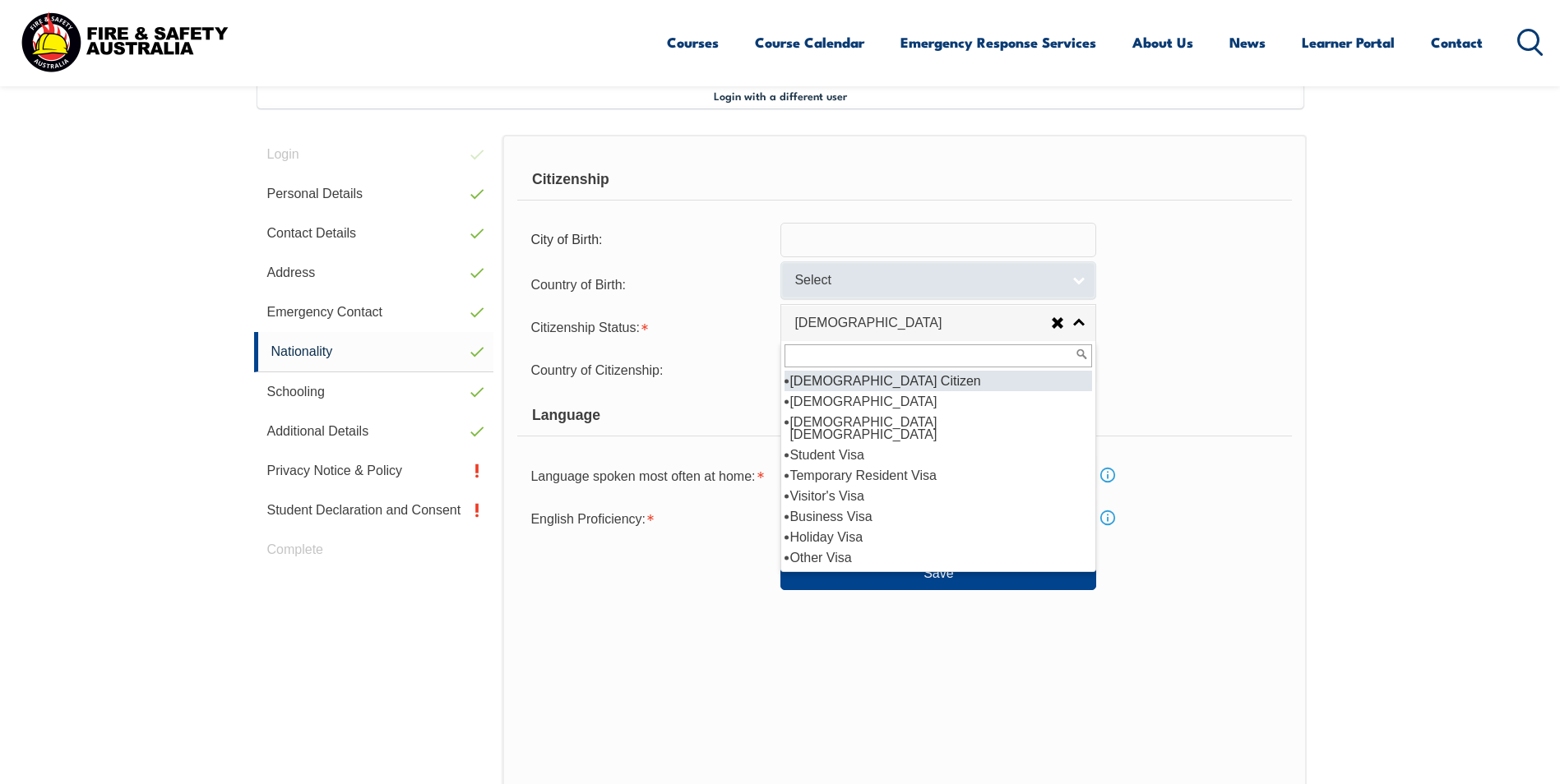
click at [818, 380] on li "Australian Citizen" at bounding box center [938, 381] width 308 height 20
select select "1"
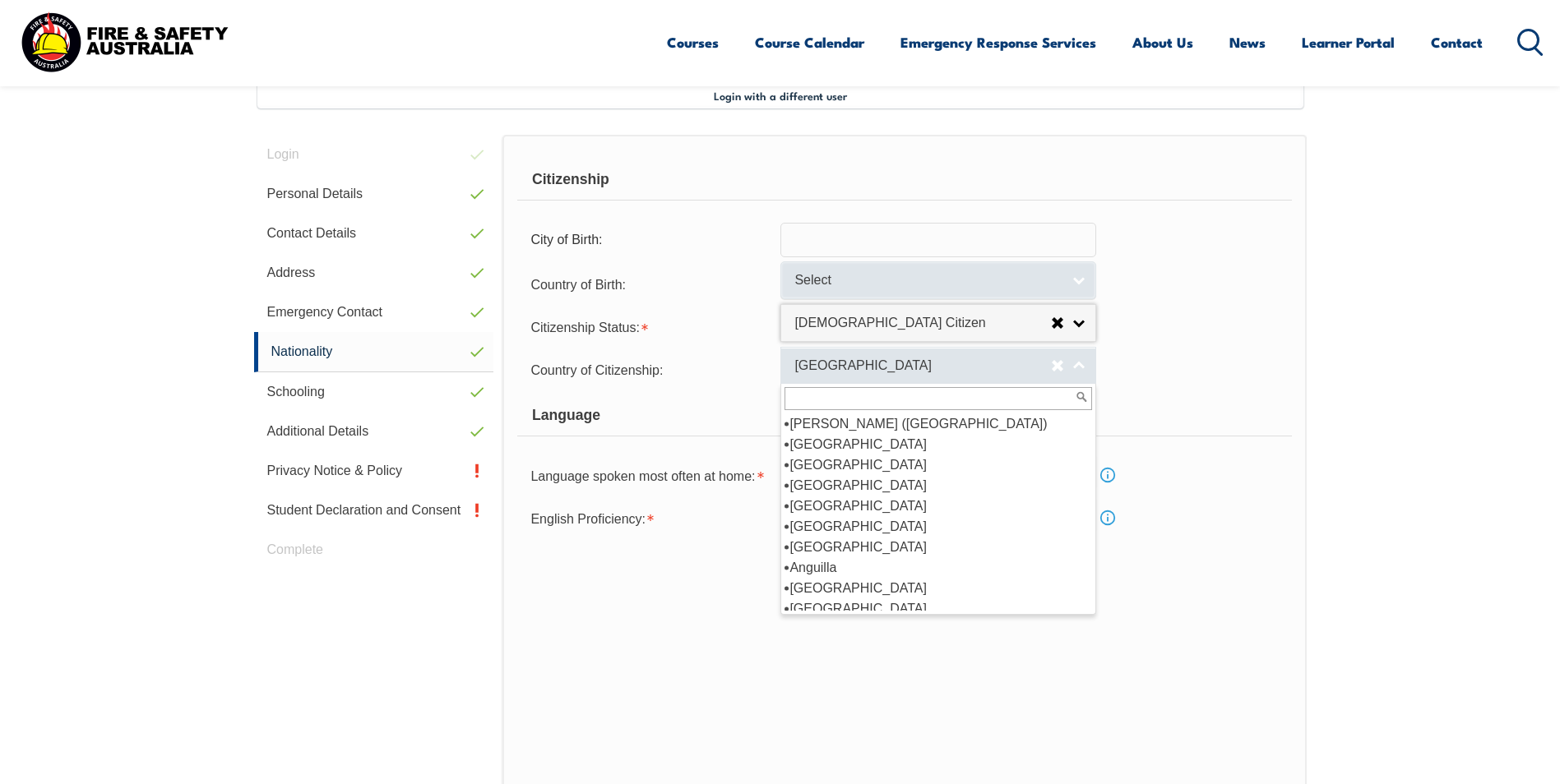
click at [808, 366] on span "New Zealand" at bounding box center [923, 366] width 257 height 17
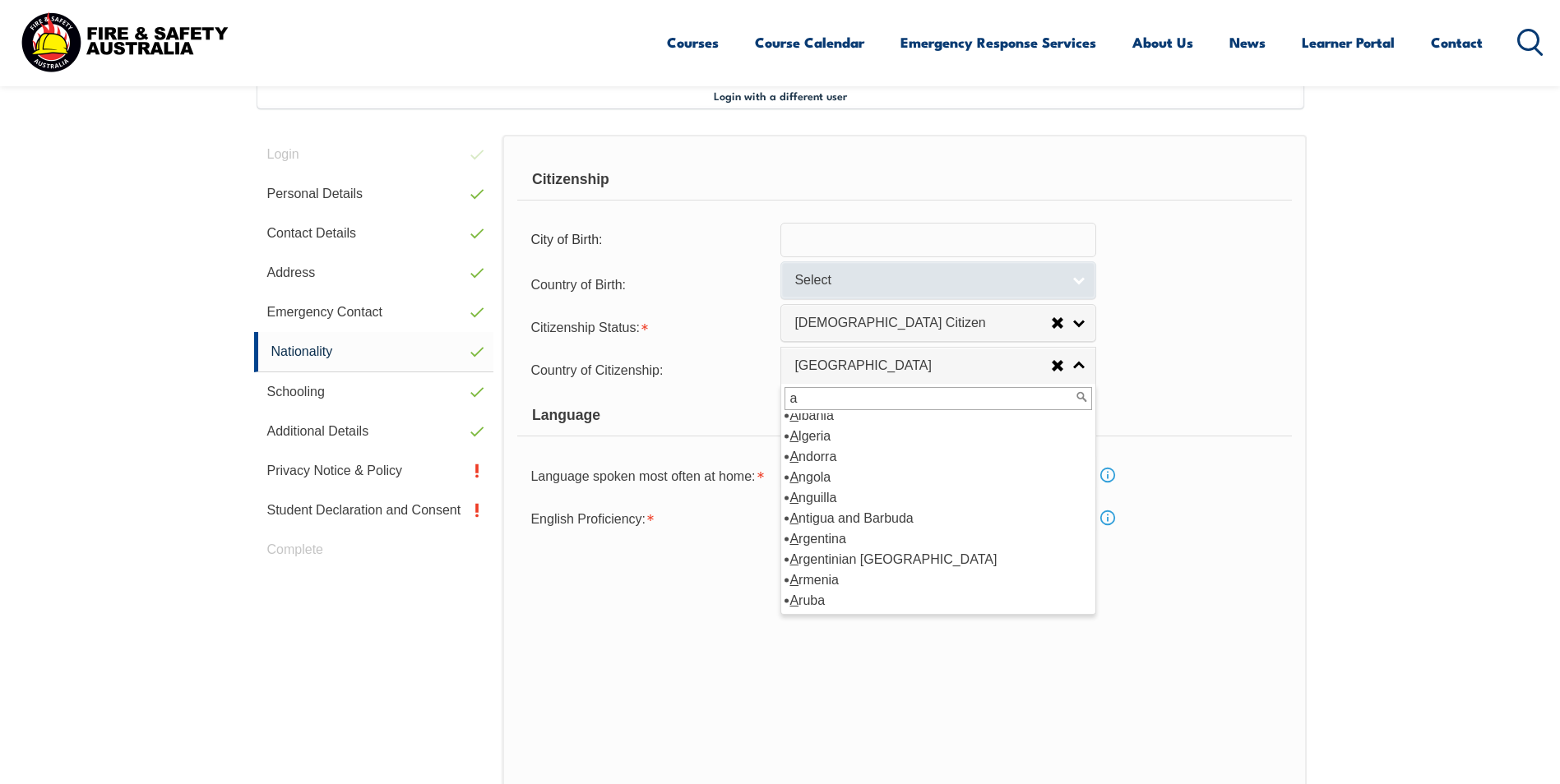
scroll to position [165, 0]
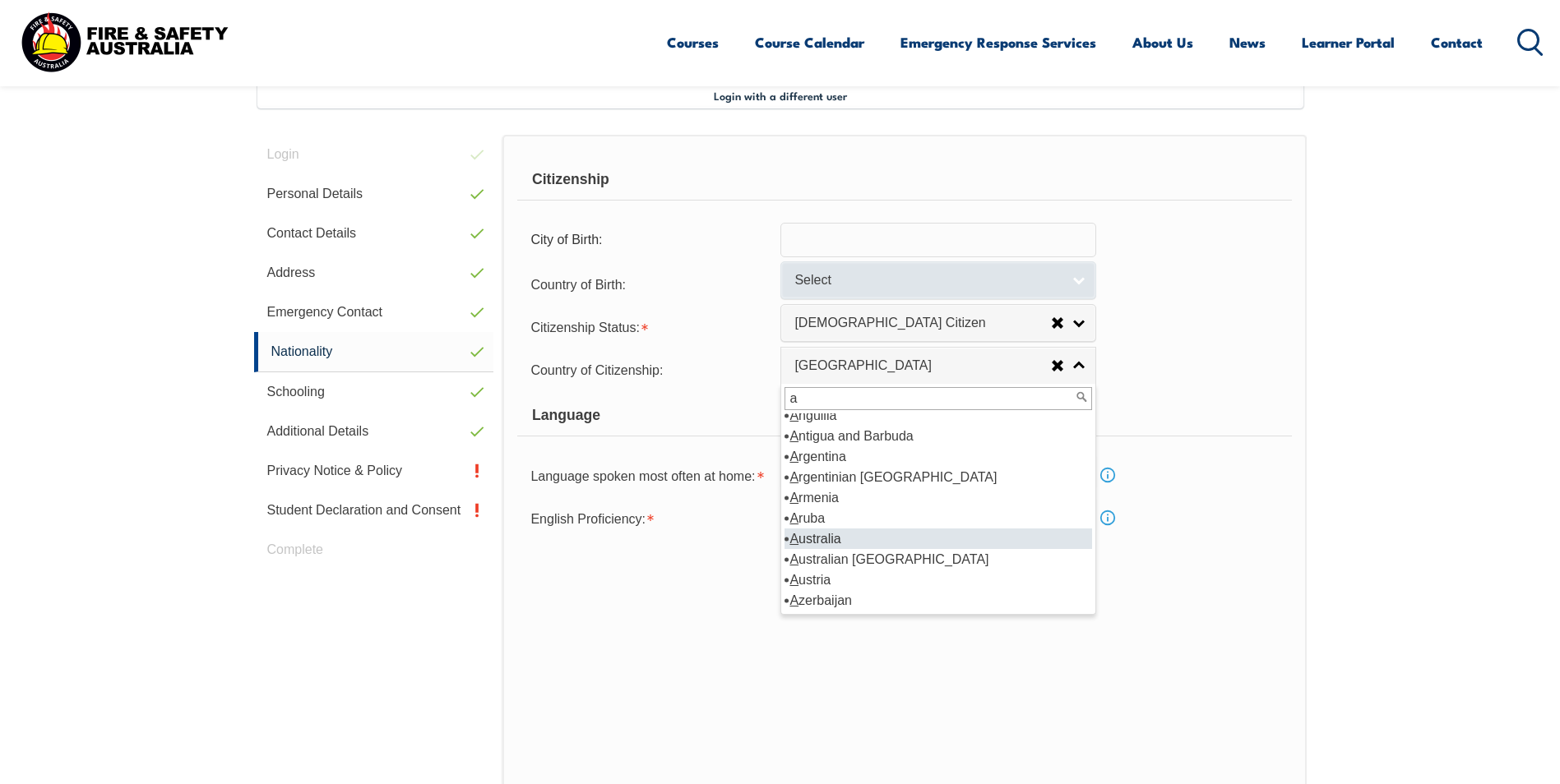
type input "a"
click at [834, 528] on li "A ustralia" at bounding box center [938, 539] width 308 height 20
select select "1101"
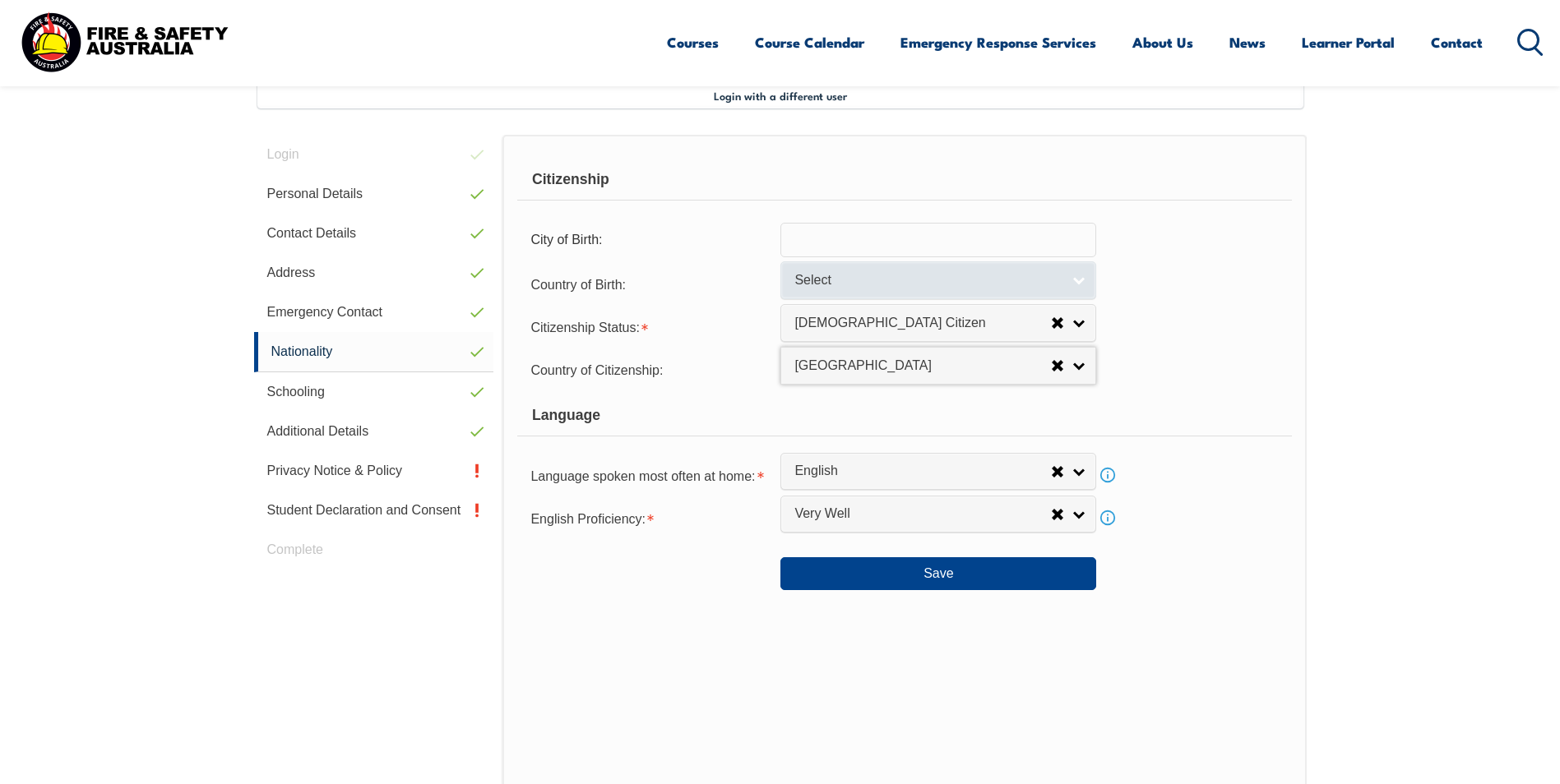
click at [765, 388] on form "Citizenship City of Birth: Country of Birth: Adelie Land (France) Afghanistan A…" at bounding box center [904, 375] width 774 height 431
click at [891, 576] on button "Save" at bounding box center [939, 573] width 316 height 33
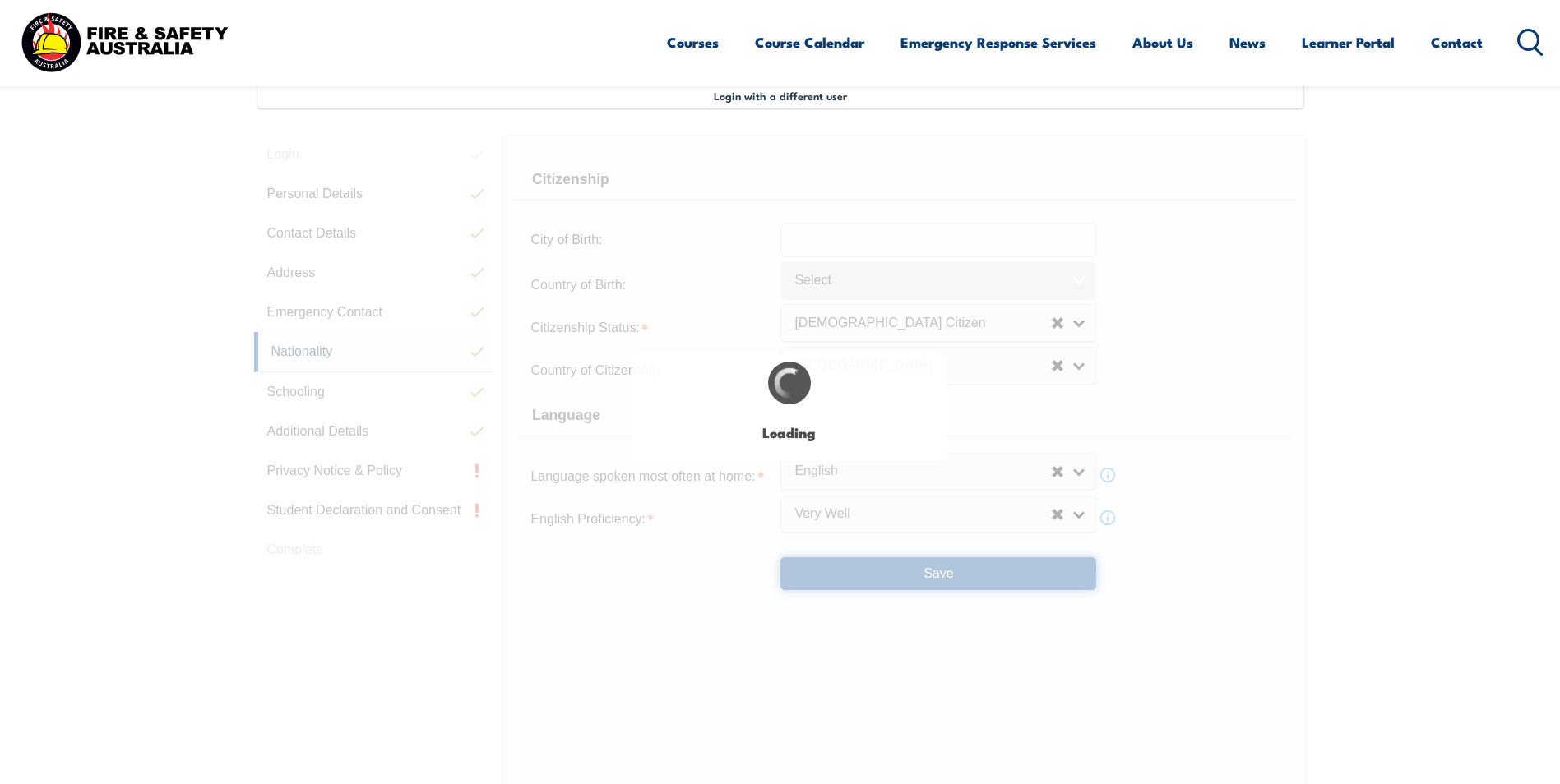
select select "true"
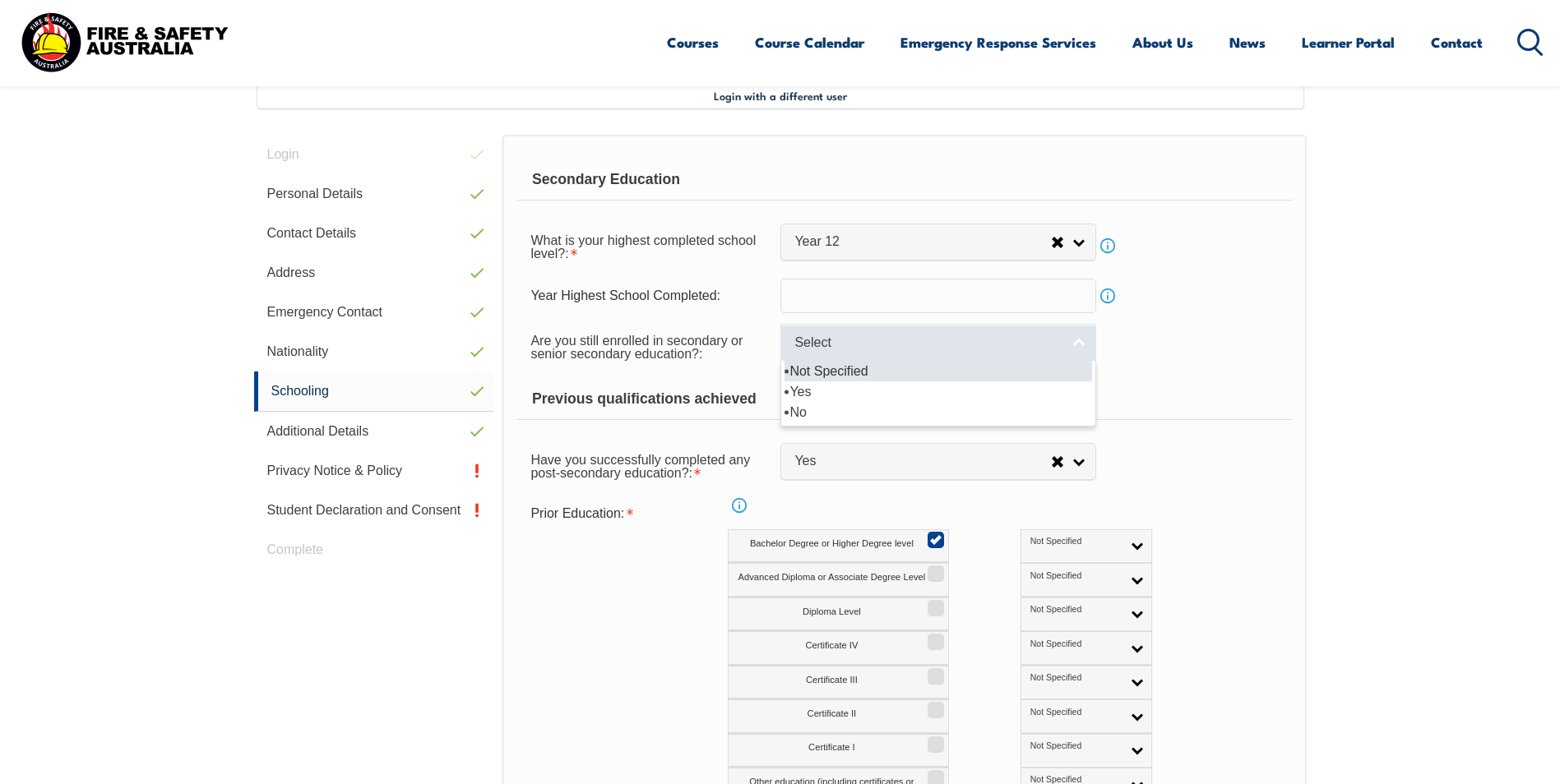
click at [867, 346] on span "Select" at bounding box center [928, 343] width 267 height 17
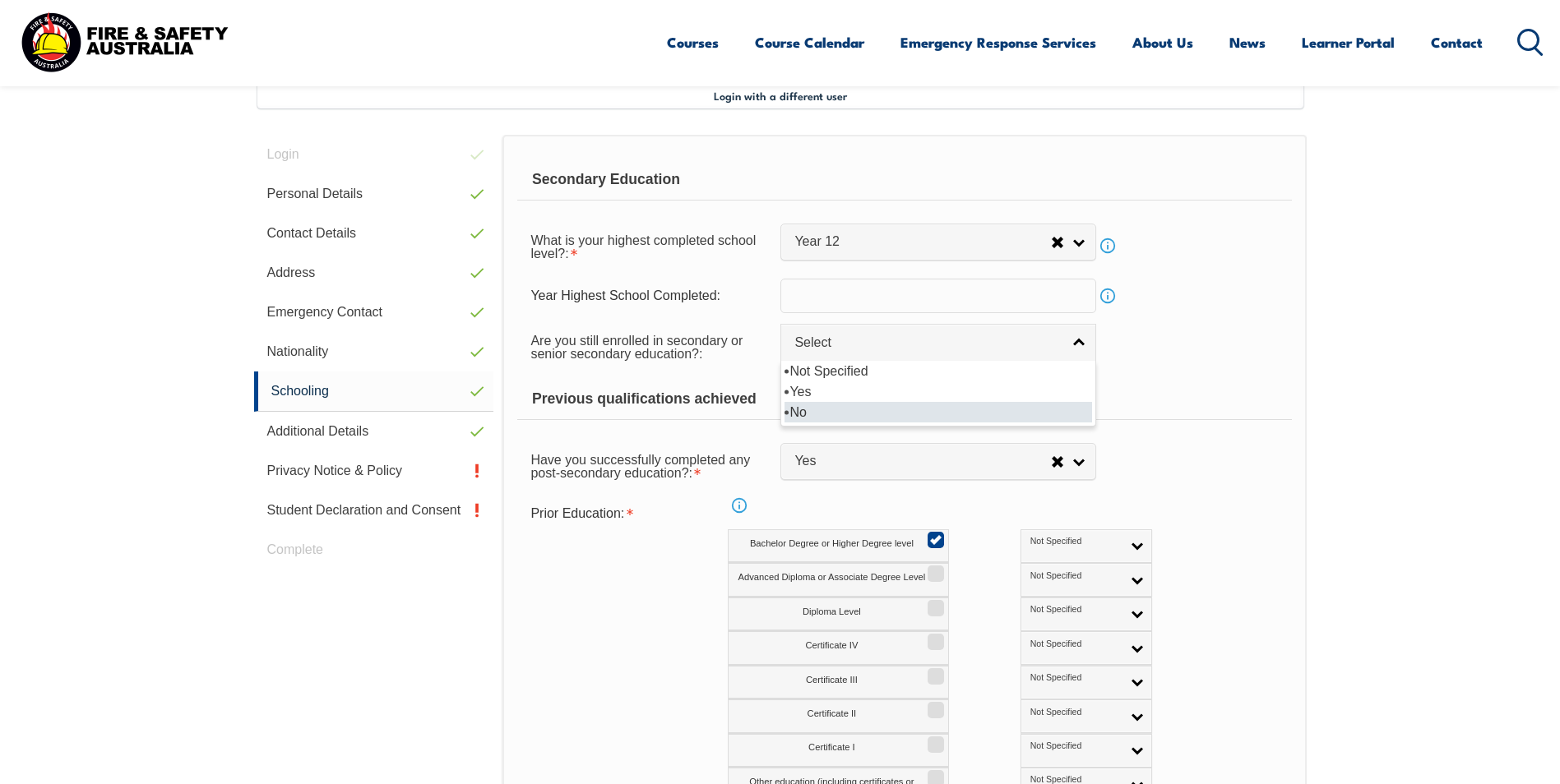
click at [801, 409] on li "No" at bounding box center [938, 412] width 308 height 20
select select "false"
click at [871, 377] on form "Secondary Education What is your highest completed school level?: Did not atten…" at bounding box center [904, 509] width 774 height 699
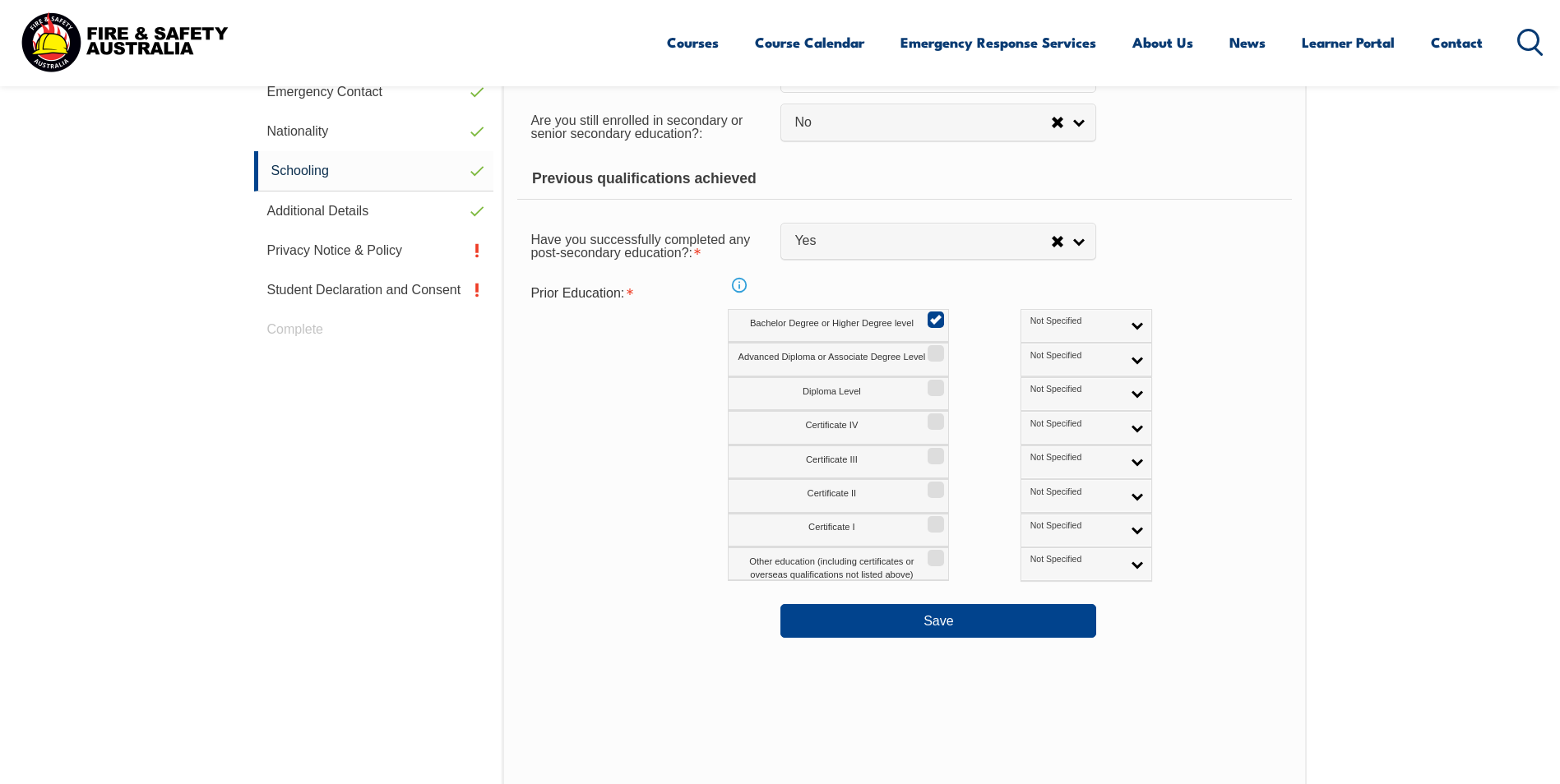
scroll to position [695, 0]
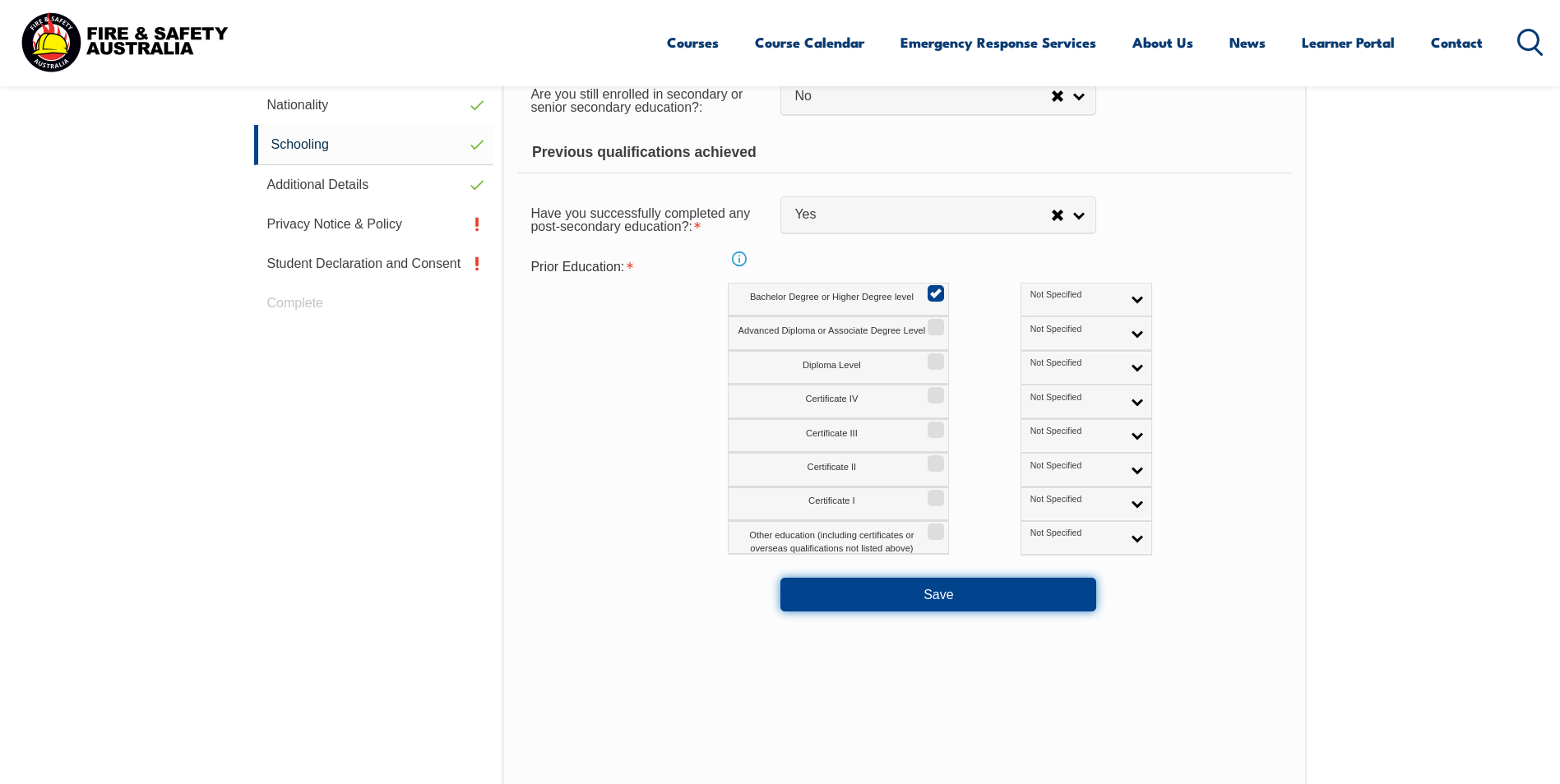
click at [923, 587] on button "Save" at bounding box center [939, 594] width 316 height 33
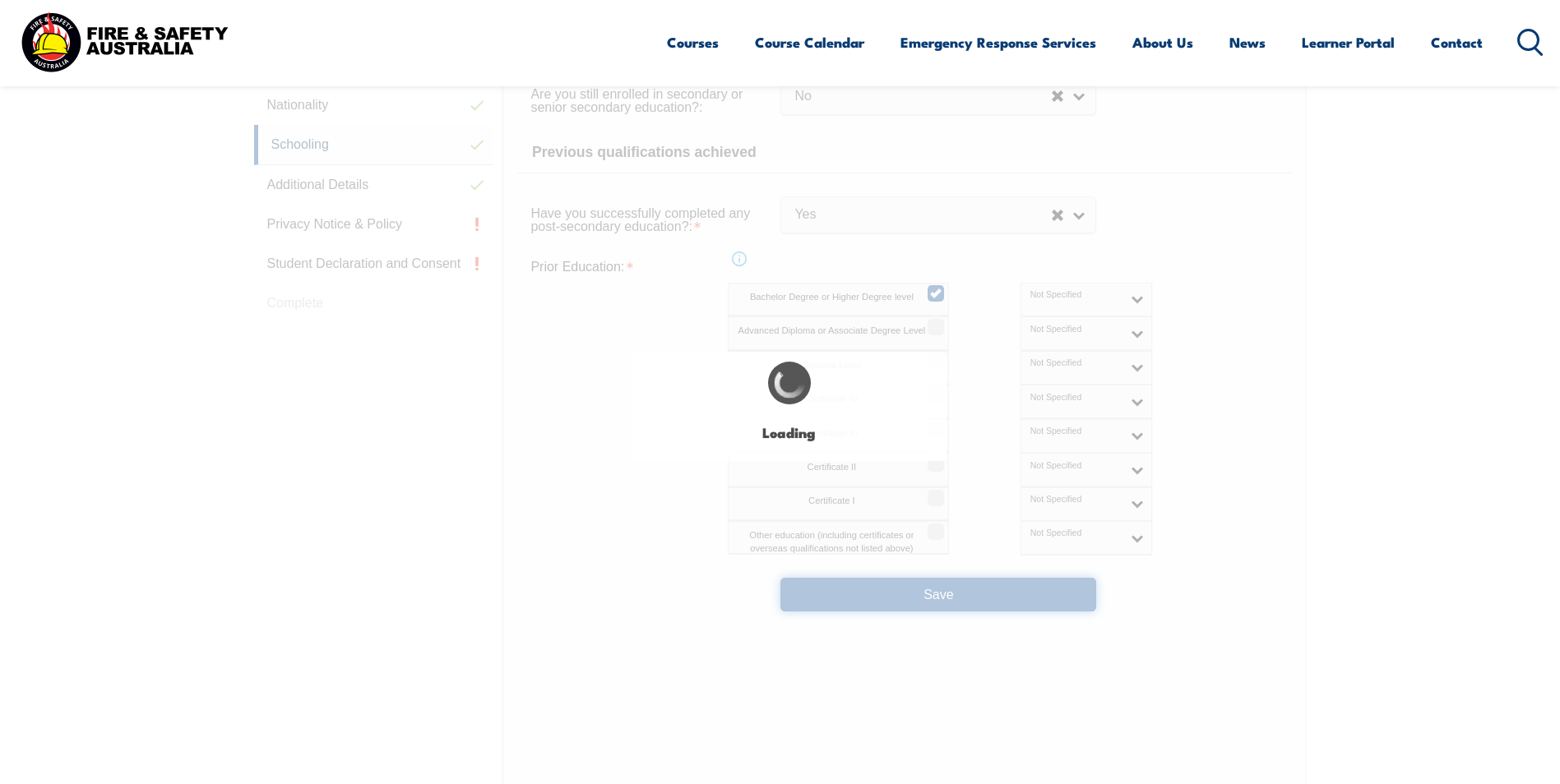
select select "false"
select select
select select "false"
select select "true"
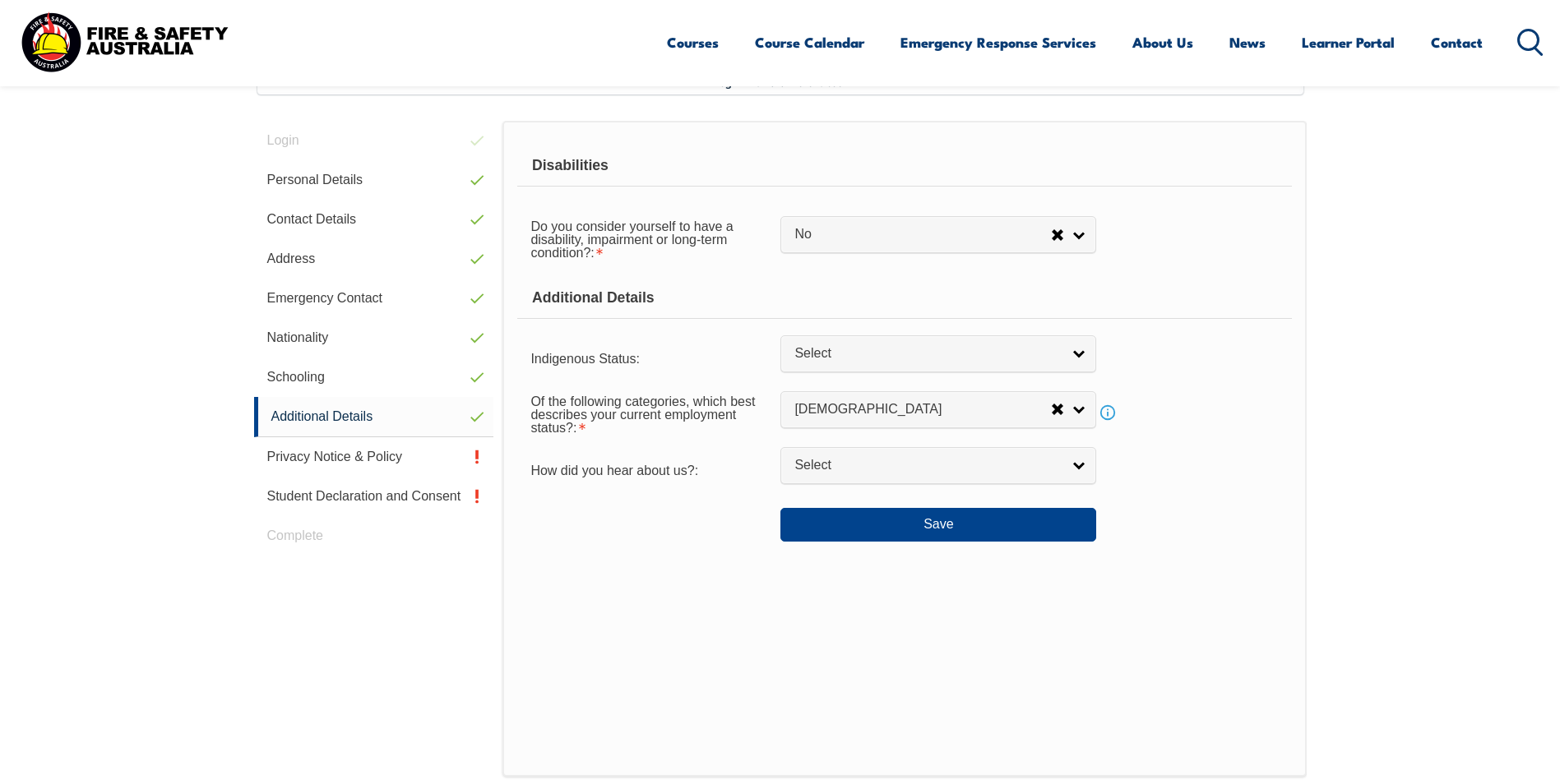
scroll to position [423, 0]
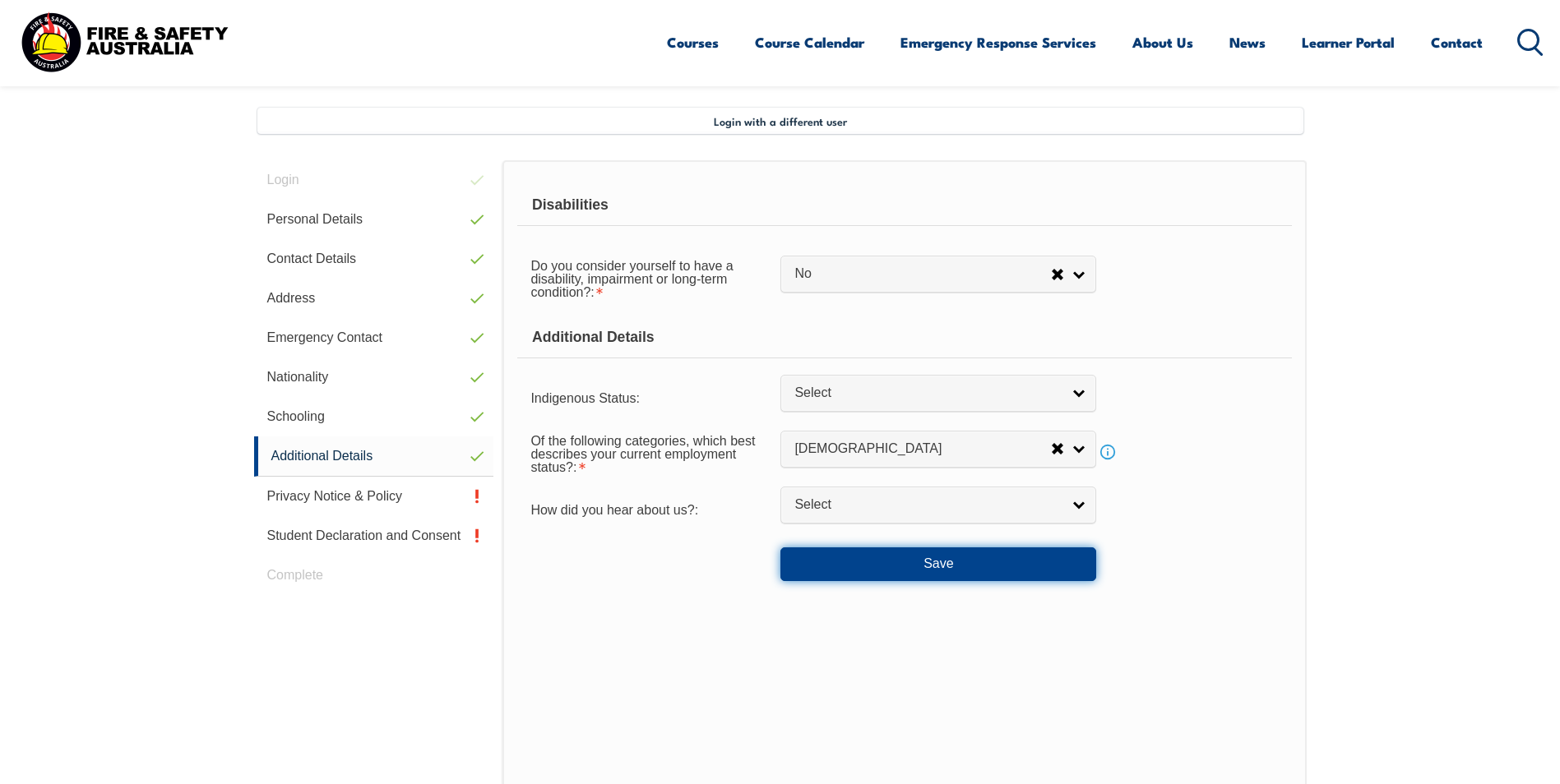
click at [869, 569] on button "Save" at bounding box center [939, 564] width 316 height 33
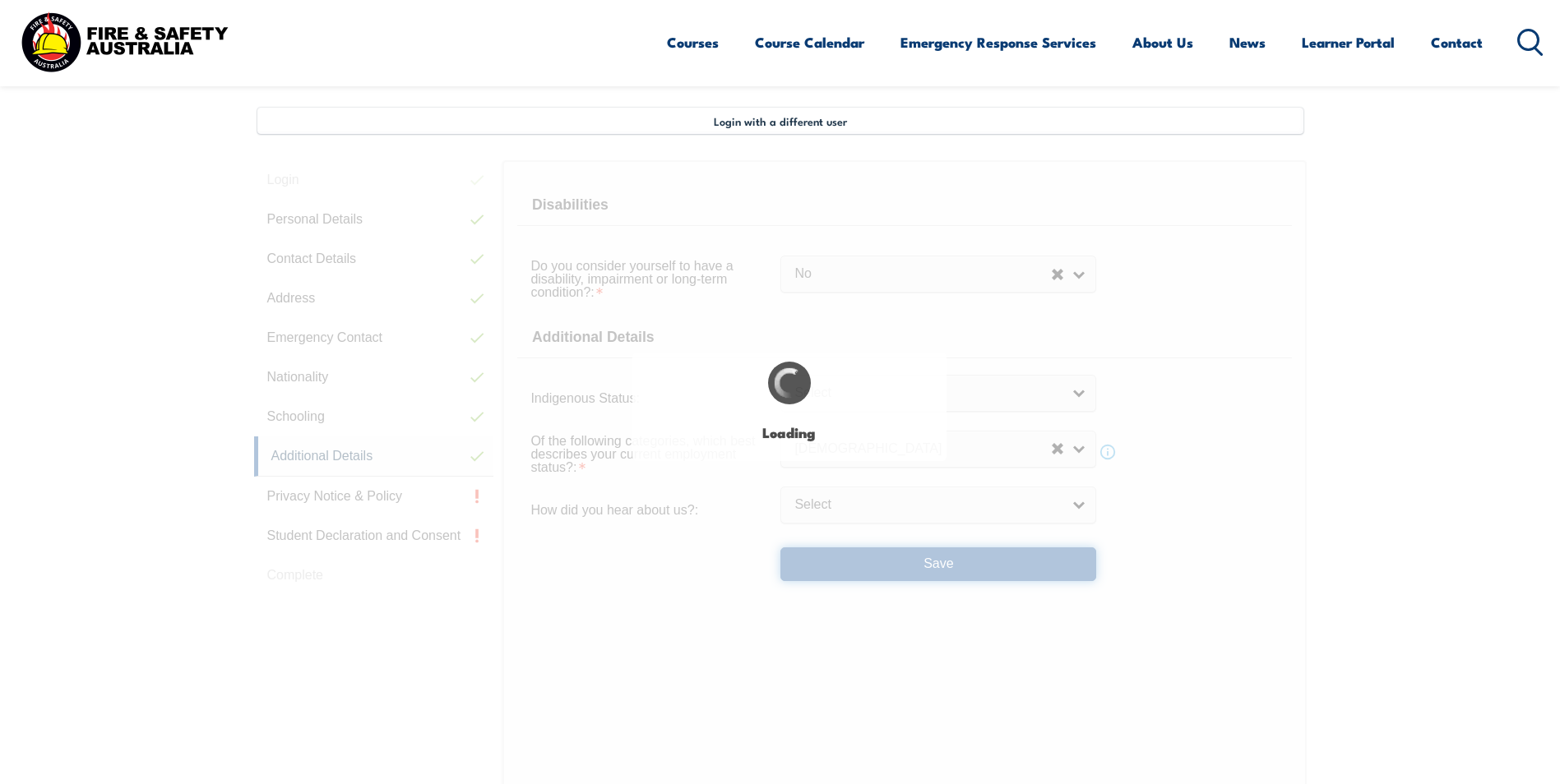
select select "false"
select select
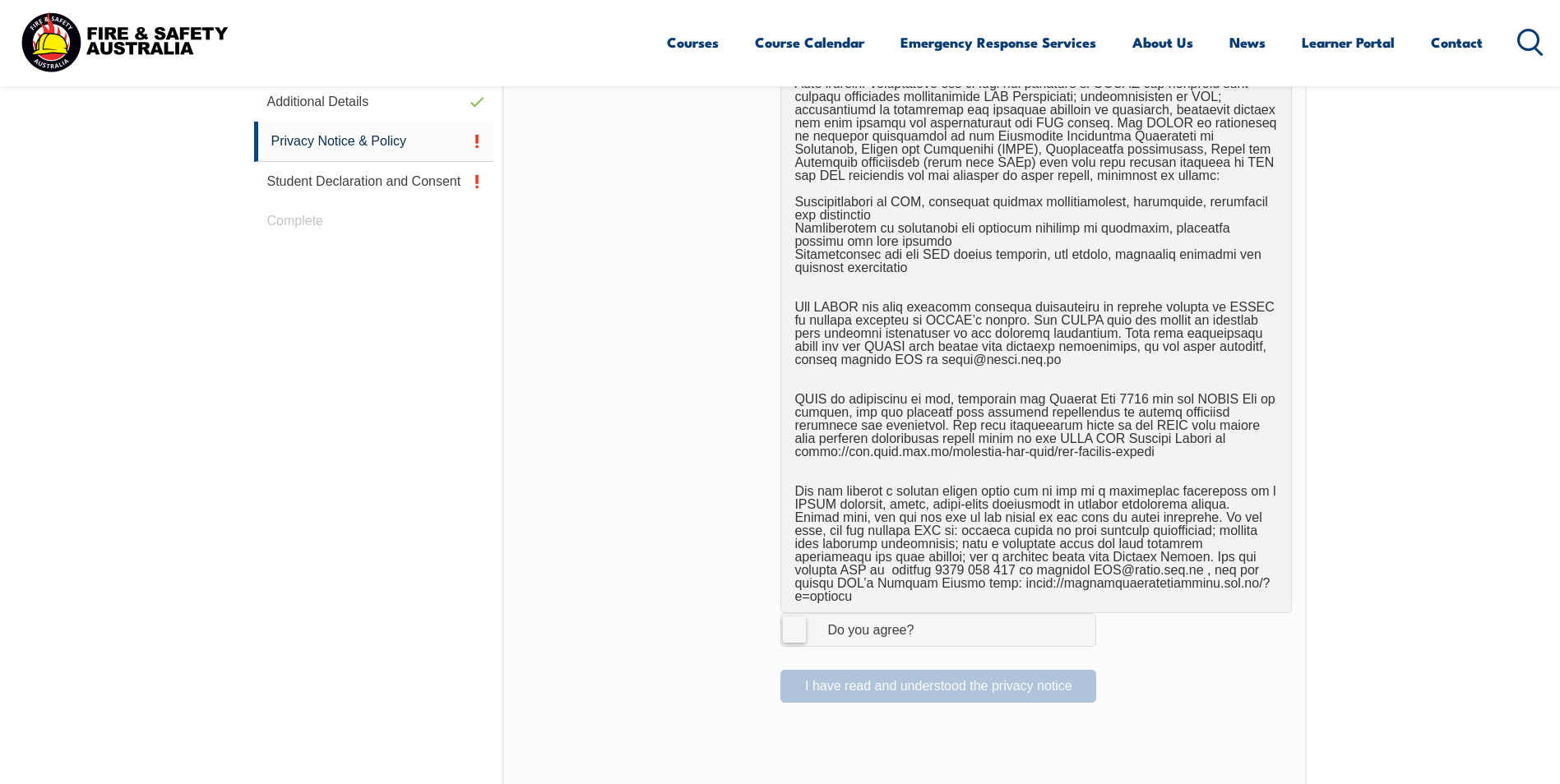
scroll to position [1106, 0]
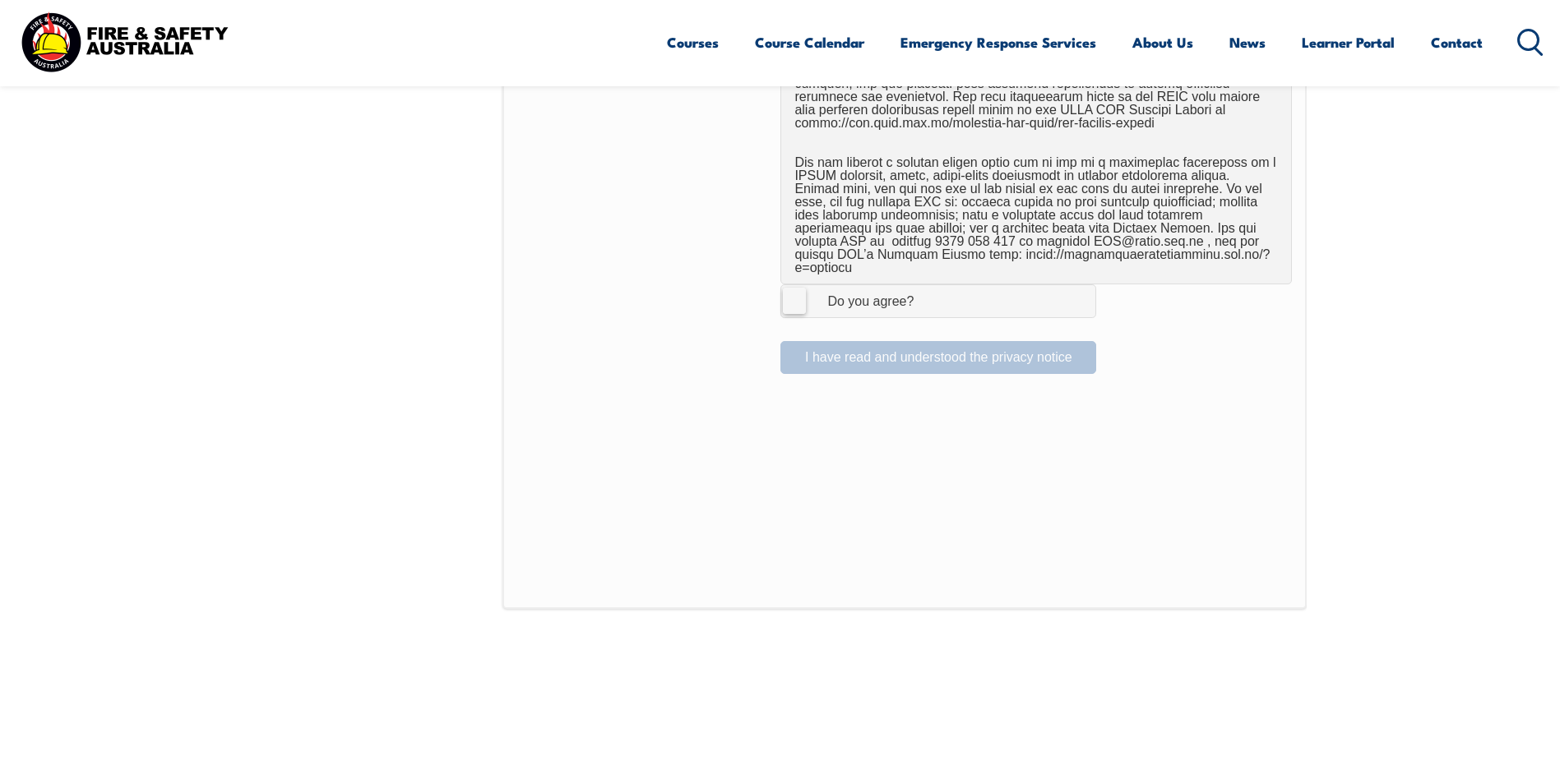
click at [796, 285] on label "I Agree Do you agree?" at bounding box center [939, 301] width 316 height 33
click at [927, 285] on input "I Agree Do you agree?" at bounding box center [941, 301] width 28 height 31
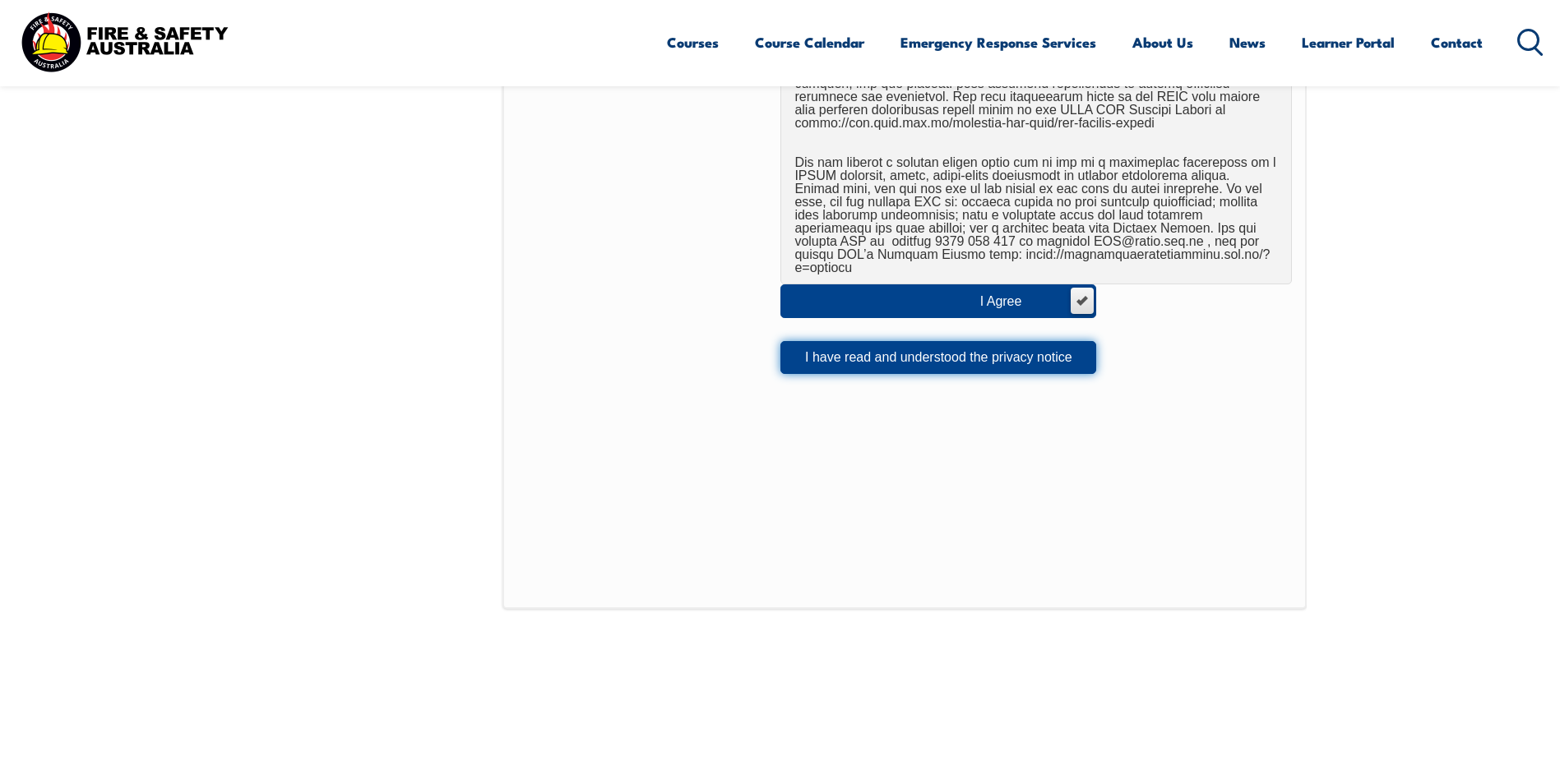
drag, startPoint x: 834, startPoint y: 343, endPoint x: 811, endPoint y: 467, distance: 126.1
click at [811, 467] on div "I Agree Do you agree? I have read and understood the privacy notice" at bounding box center [904, 42] width 804 height 1132
click at [904, 285] on label "I Agree Do you agree?" at bounding box center [939, 301] width 316 height 33
click at [1067, 285] on input "I Agree Do you agree?" at bounding box center [1081, 301] width 28 height 31
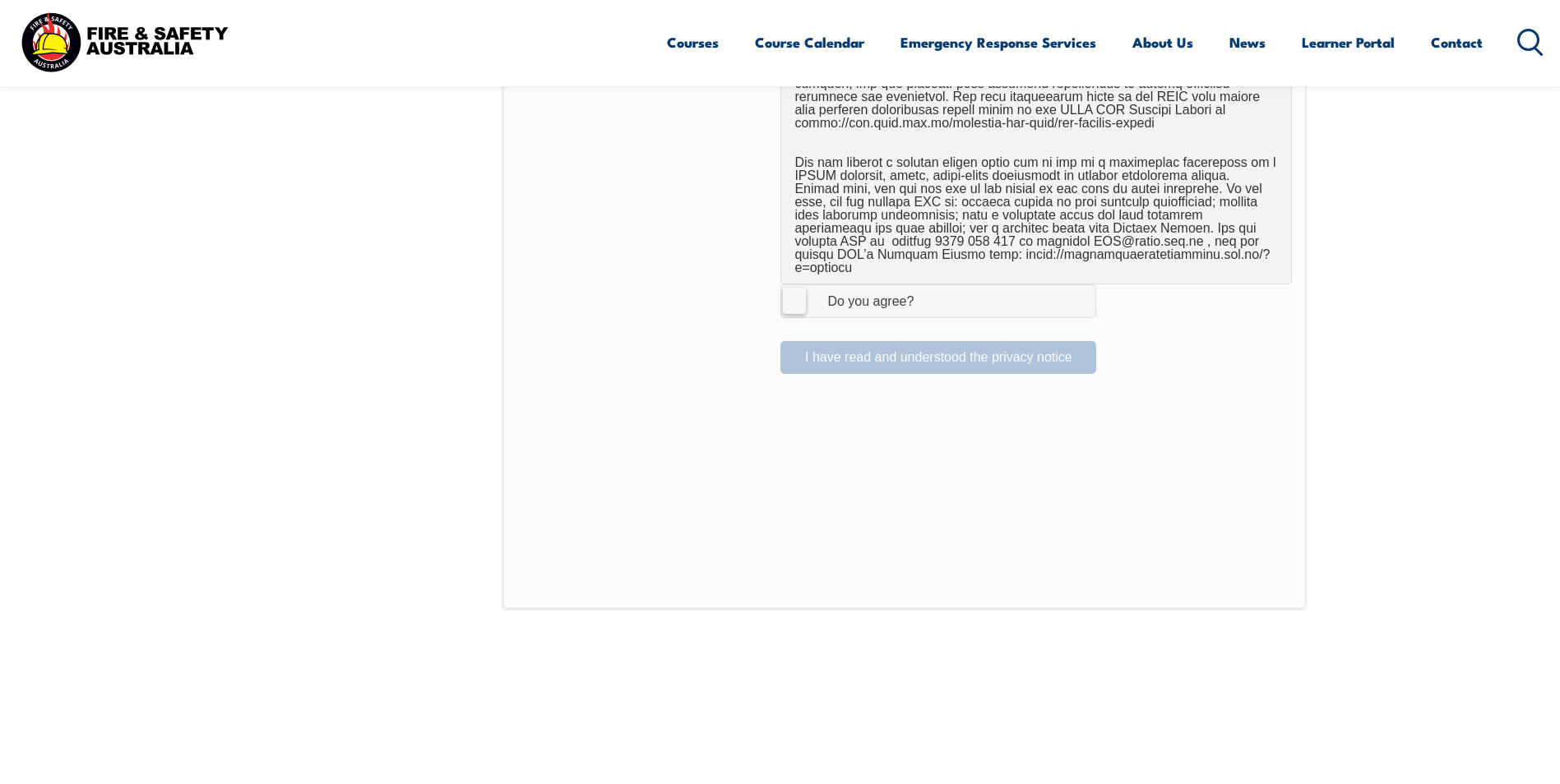
click at [793, 285] on label "I Agree Do you agree?" at bounding box center [939, 301] width 316 height 33
click at [927, 285] on input "I Agree Do you agree?" at bounding box center [941, 301] width 28 height 31
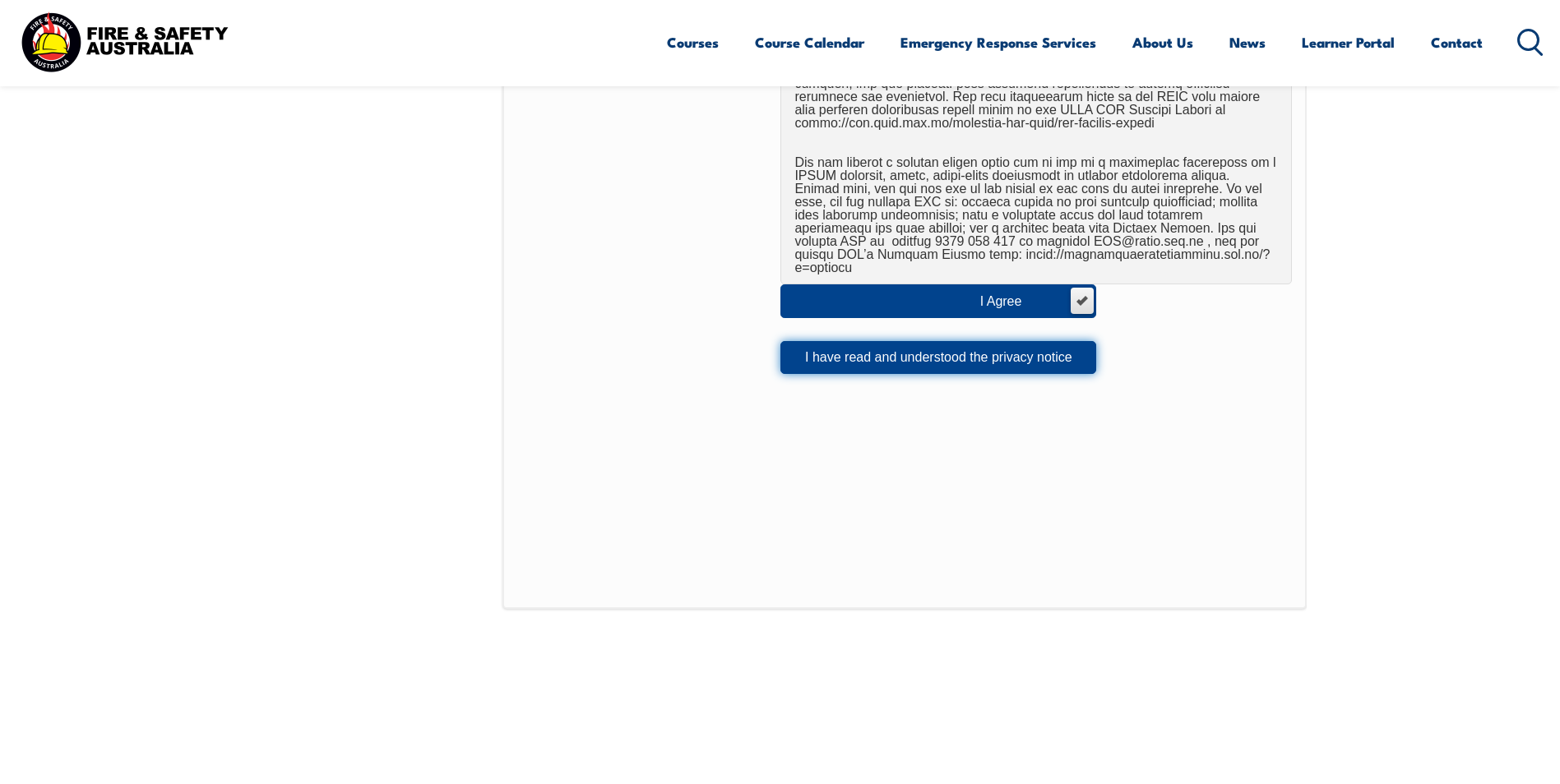
click at [920, 341] on button "I have read and understood the privacy notice" at bounding box center [939, 358] width 316 height 33
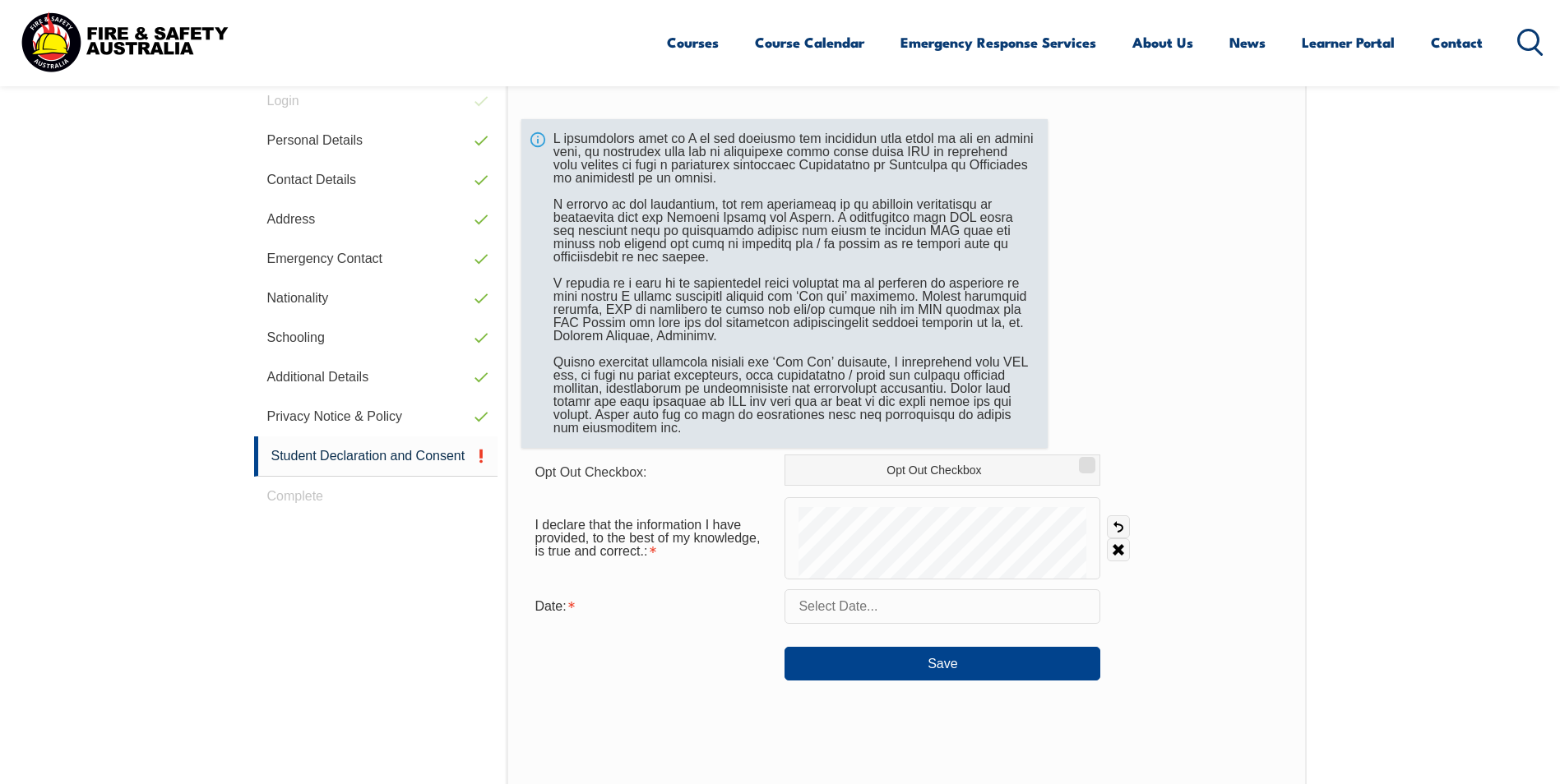
scroll to position [530, 0]
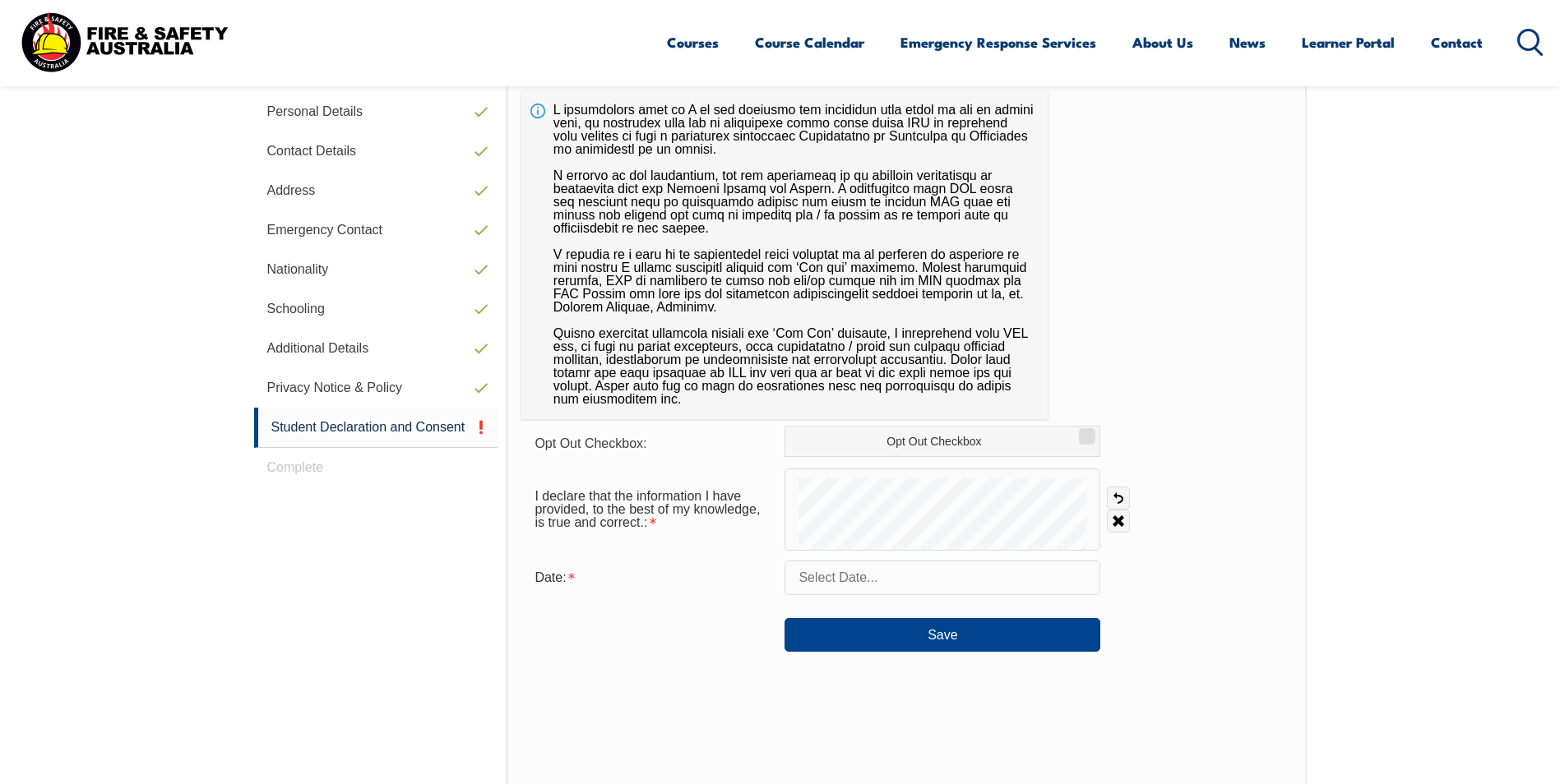
click at [834, 573] on input "text" at bounding box center [942, 578] width 316 height 35
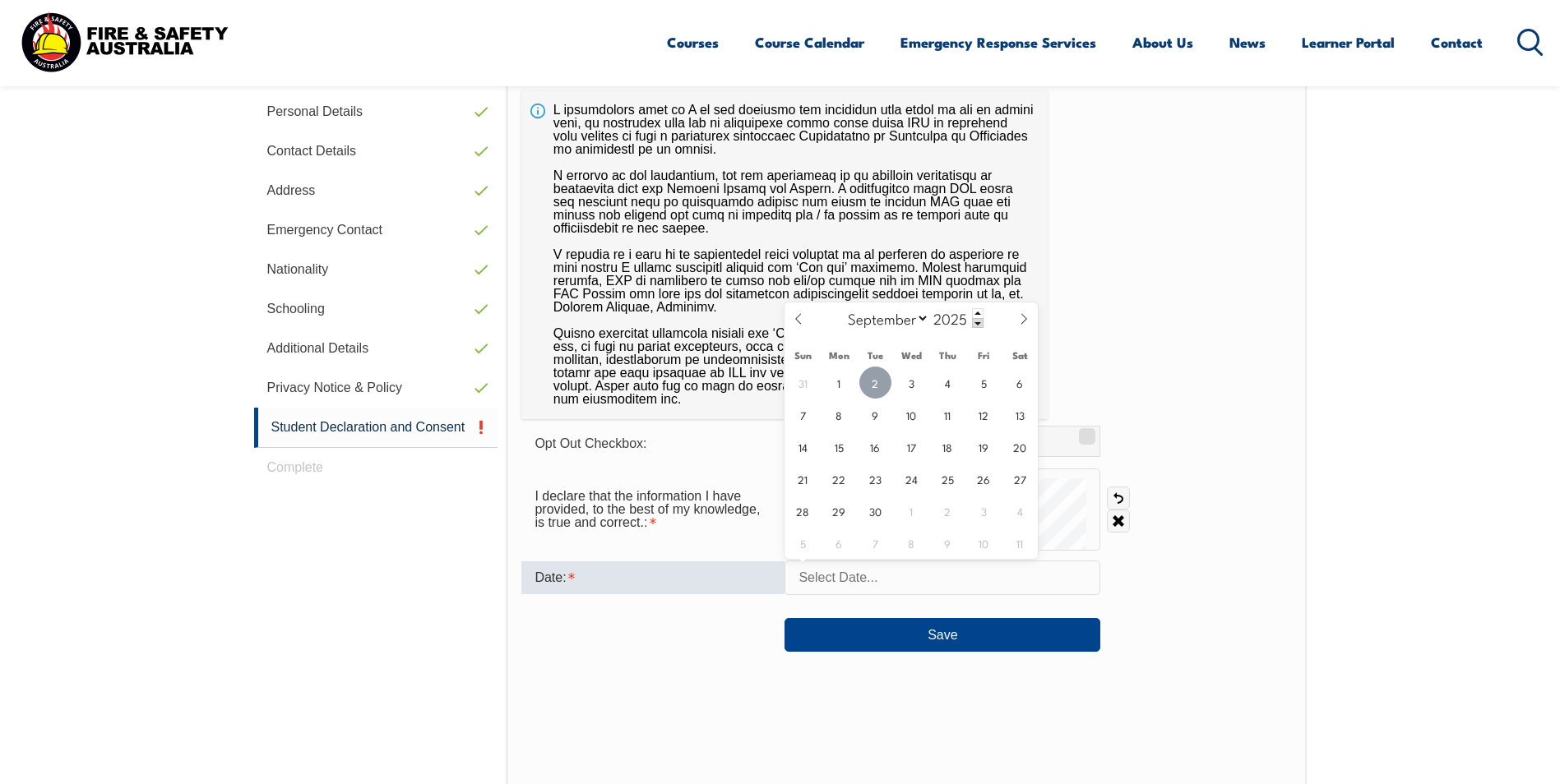
click at [873, 381] on span "2" at bounding box center [875, 383] width 32 height 32
type input "September 2, 2025"
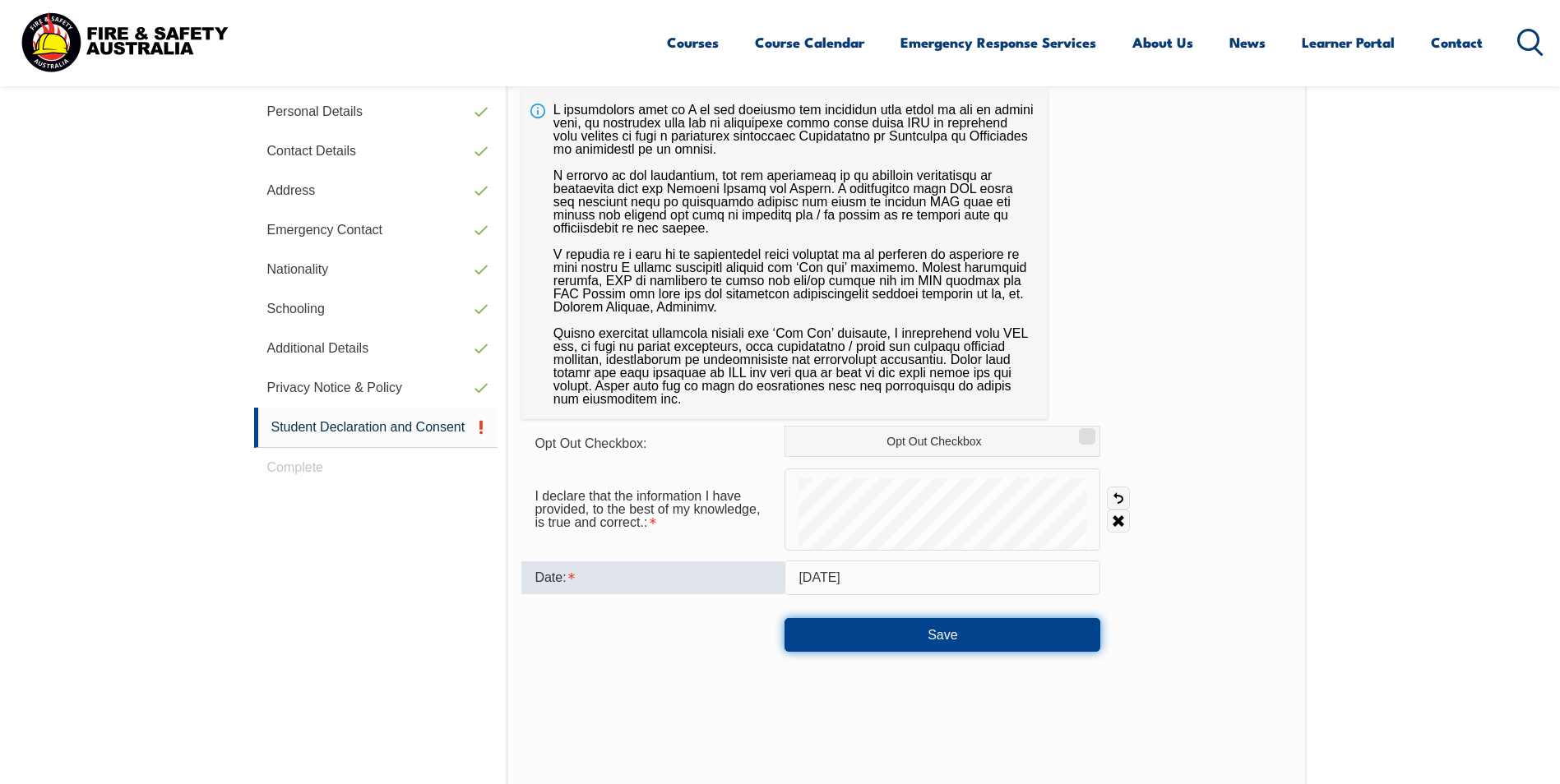
click at [908, 625] on button "Save" at bounding box center [942, 635] width 316 height 33
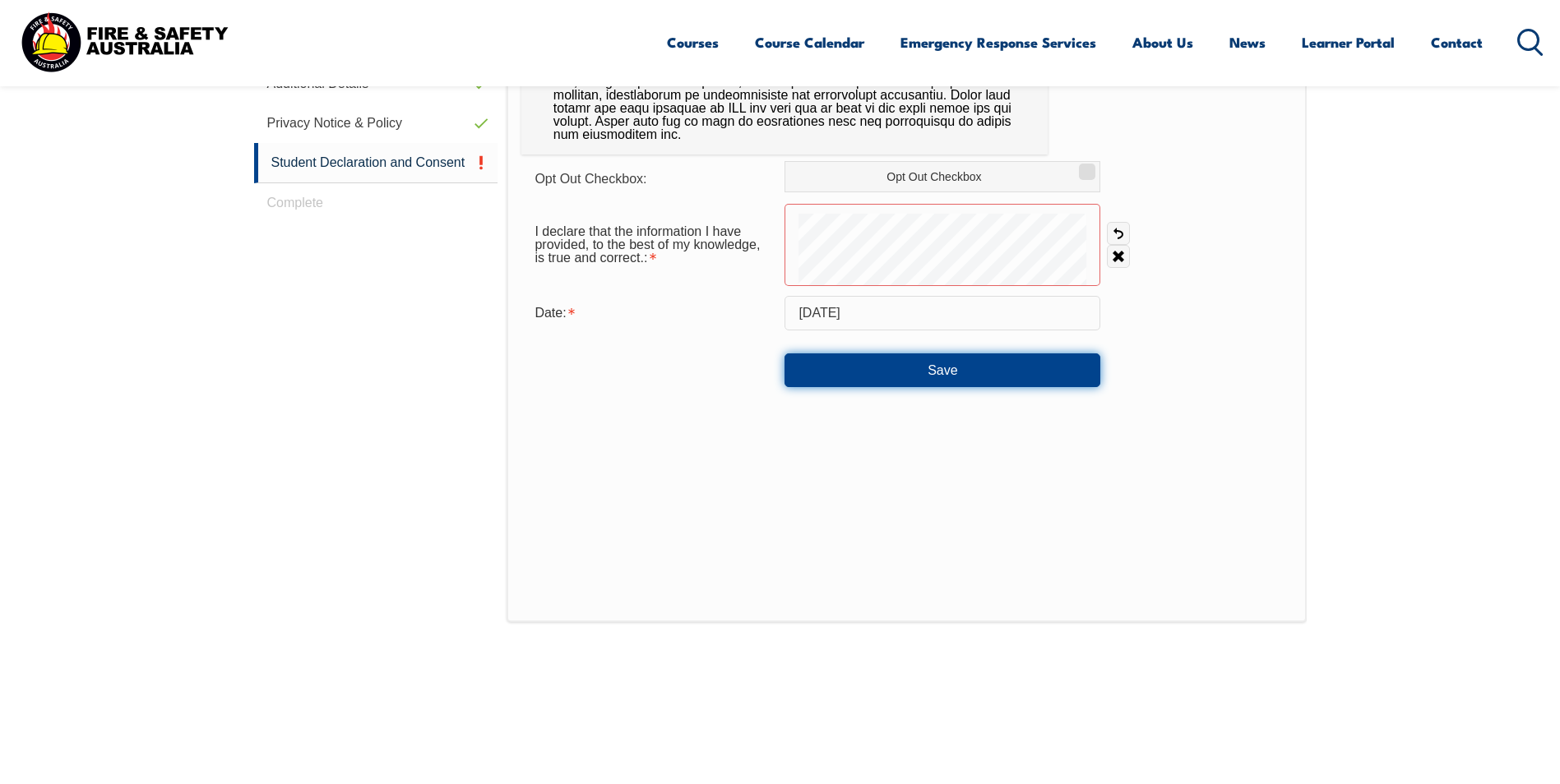
scroll to position [753, 0]
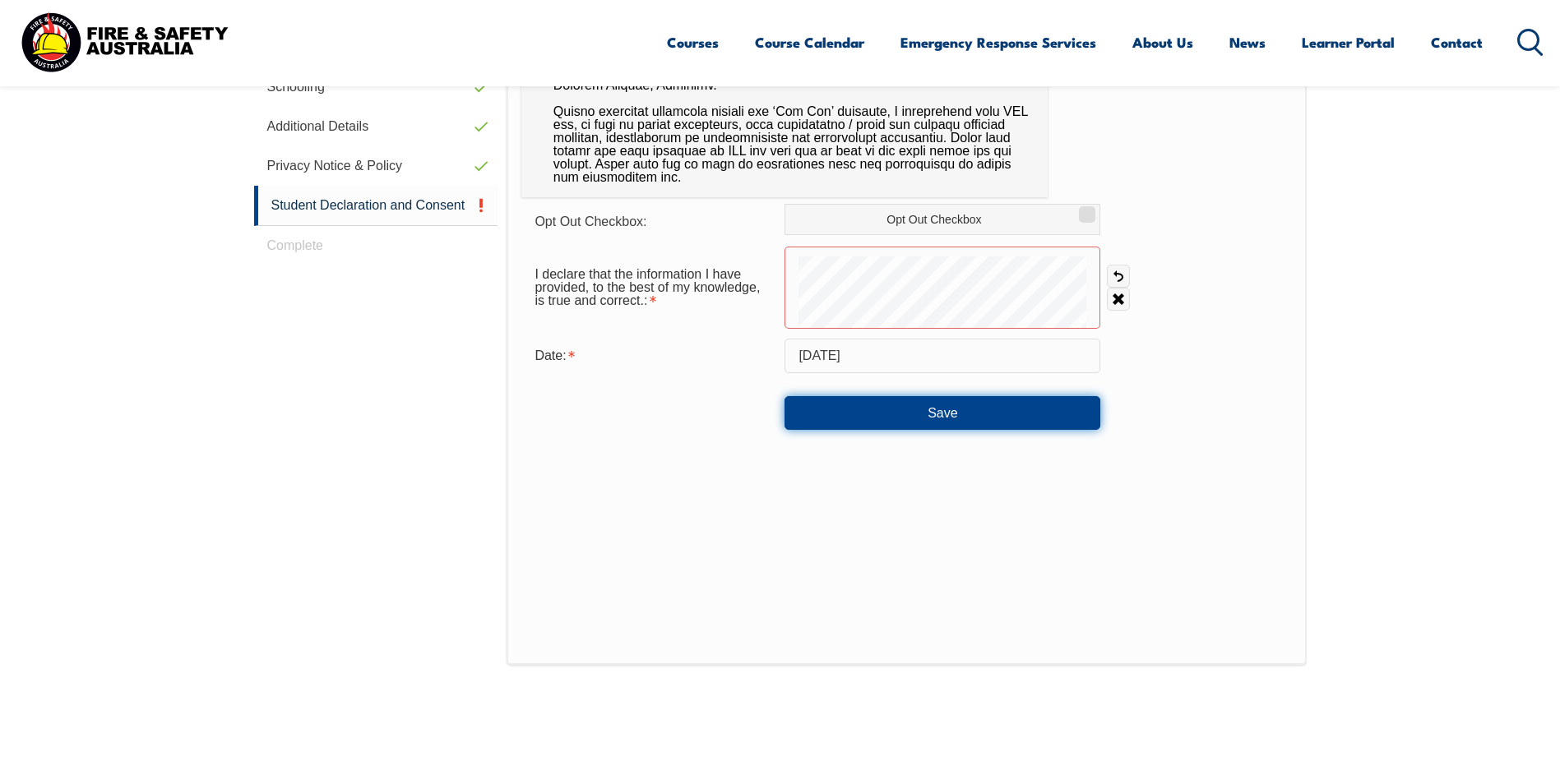
click at [944, 403] on button "Save" at bounding box center [942, 413] width 316 height 33
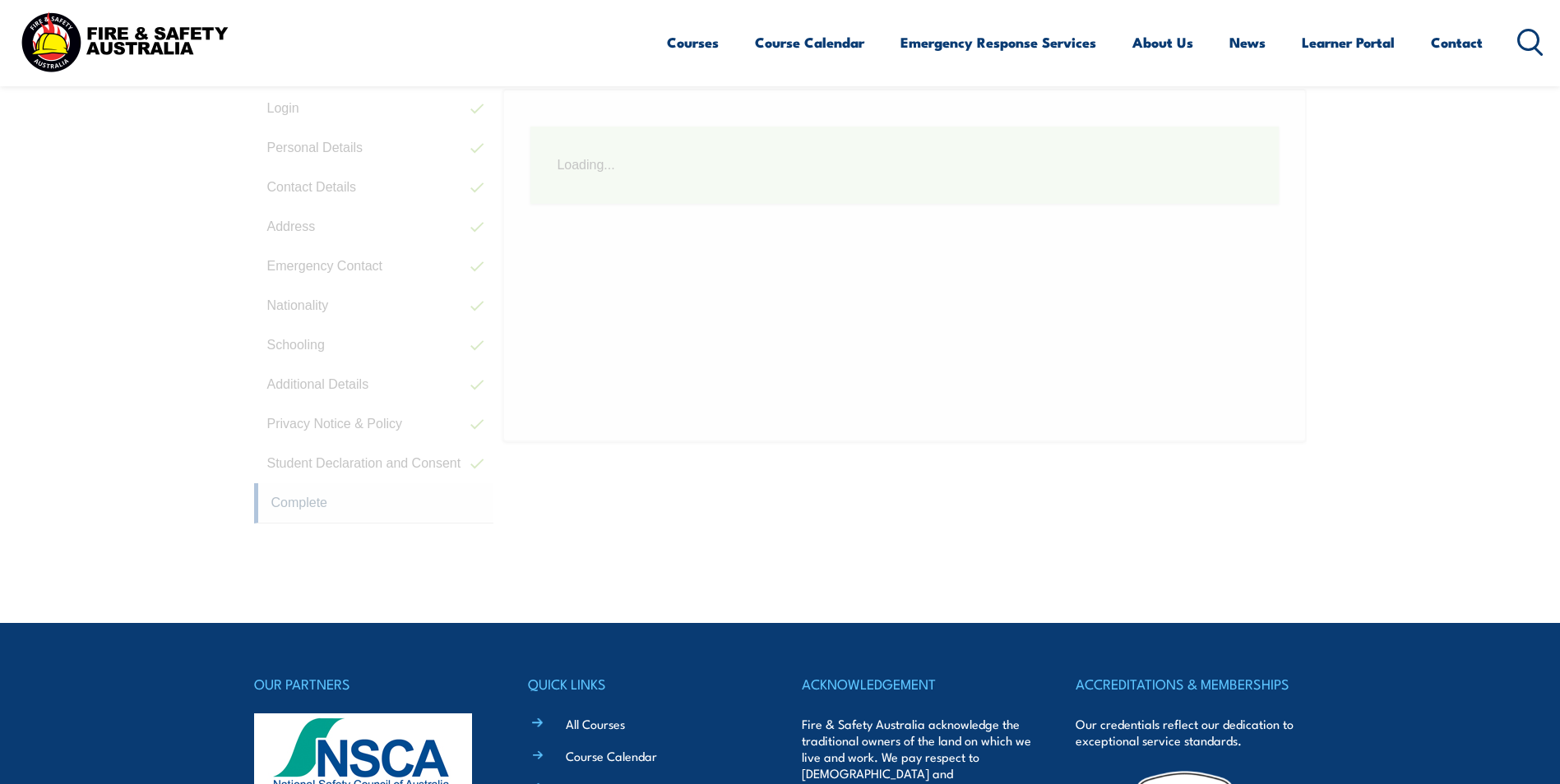
scroll to position [448, 0]
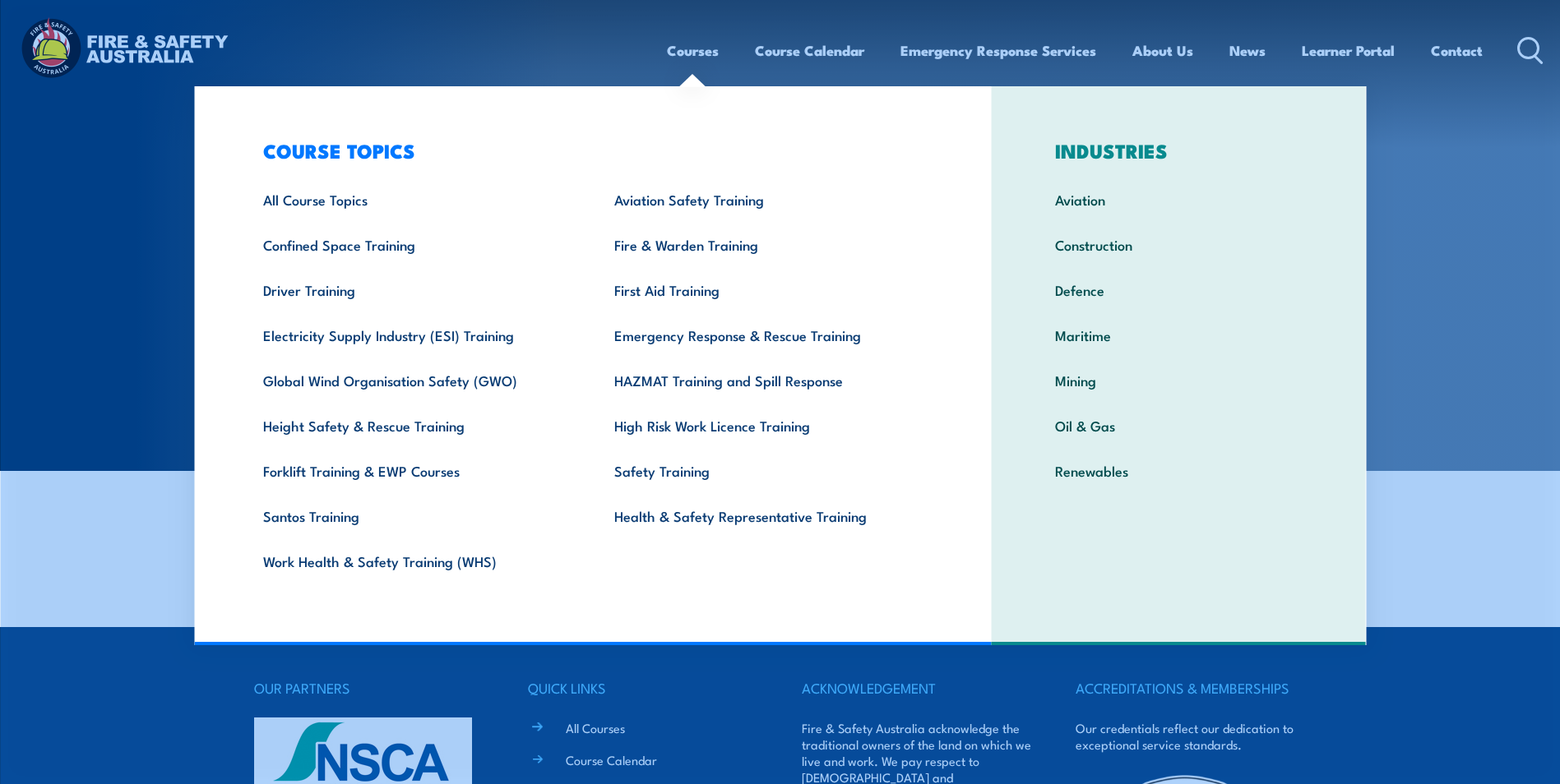
click at [689, 48] on link "Courses" at bounding box center [692, 50] width 52 height 43
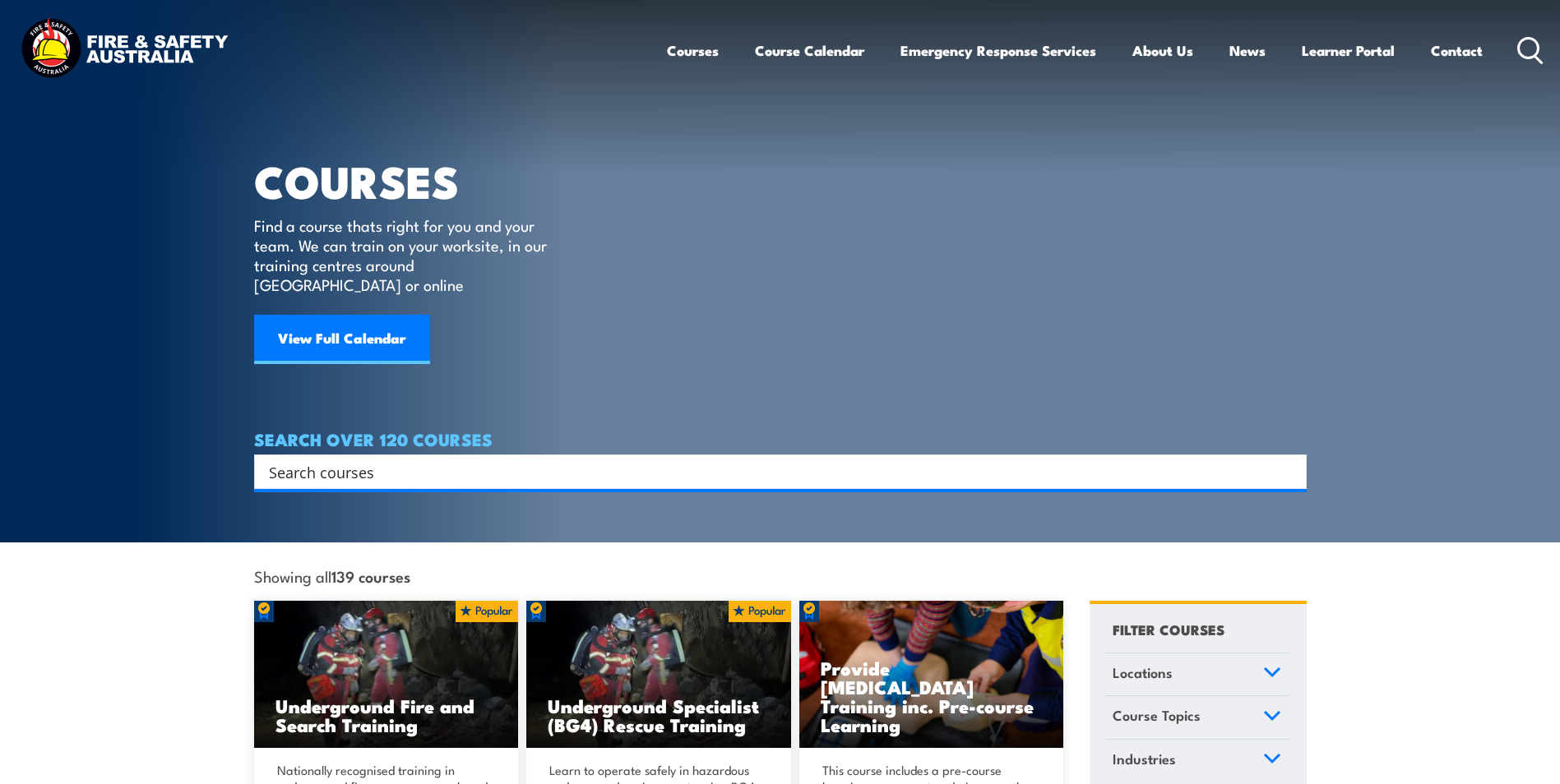
click at [608, 210] on article "COURSES Find a course thats right for you and your team. We can train on your w…" at bounding box center [780, 245] width 1053 height 489
click at [1348, 48] on link "Learner Portal" at bounding box center [1348, 50] width 93 height 43
